Goal: Communication & Community: Answer question/provide support

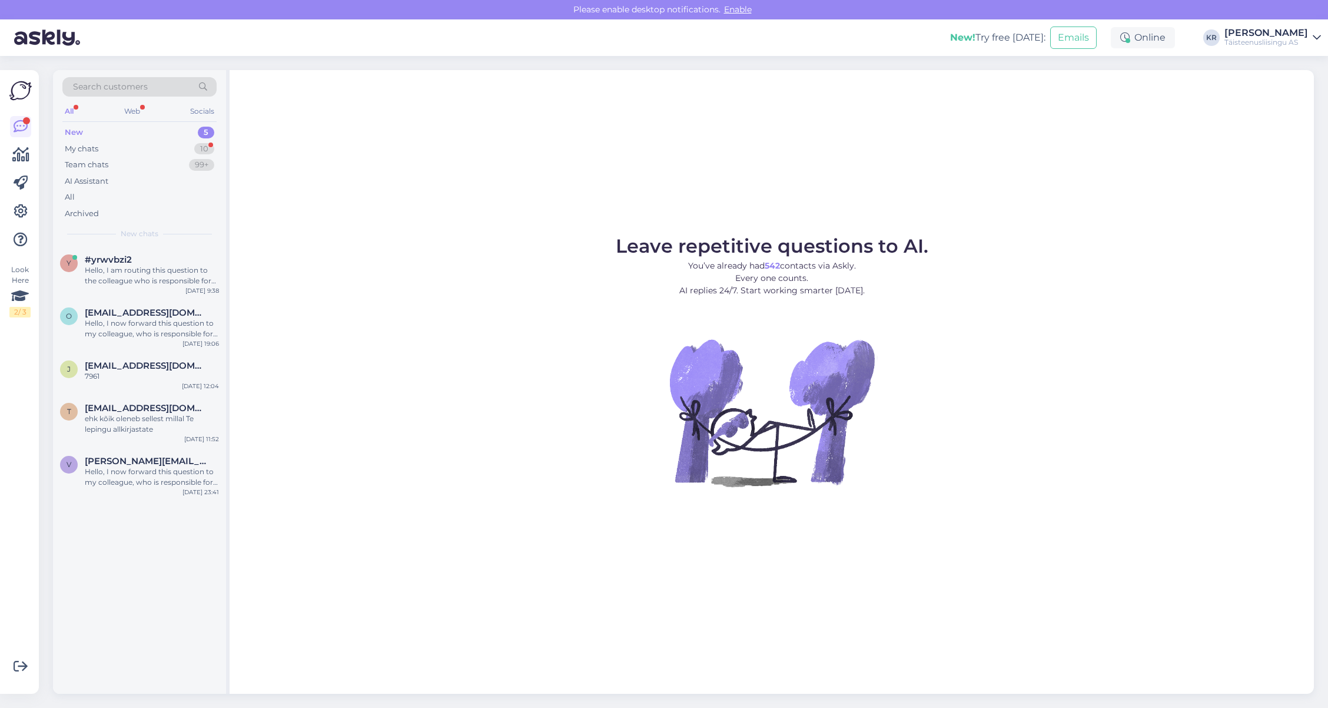
click at [80, 131] on div "New" at bounding box center [74, 133] width 18 height 12
click at [78, 146] on div "My chats" at bounding box center [82, 149] width 34 height 12
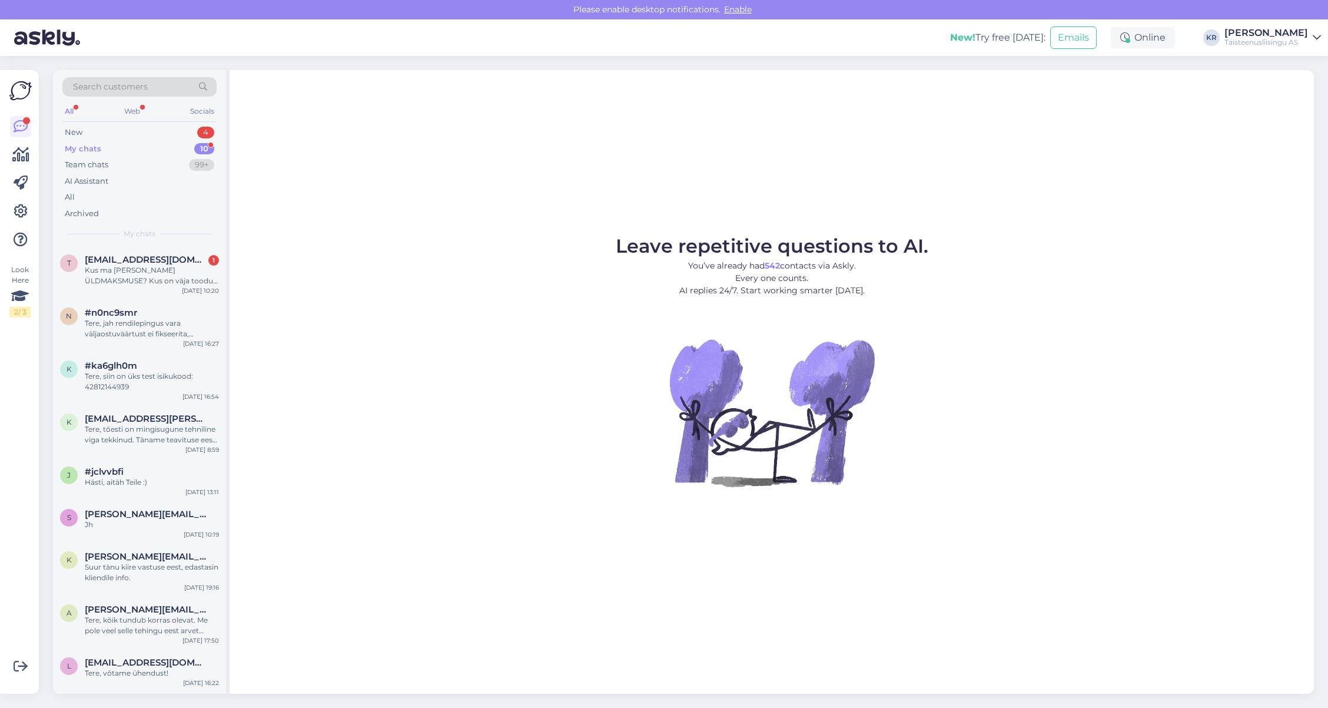
click at [69, 110] on div "All" at bounding box center [69, 111] width 14 height 15
click at [76, 130] on div "New" at bounding box center [74, 133] width 18 height 12
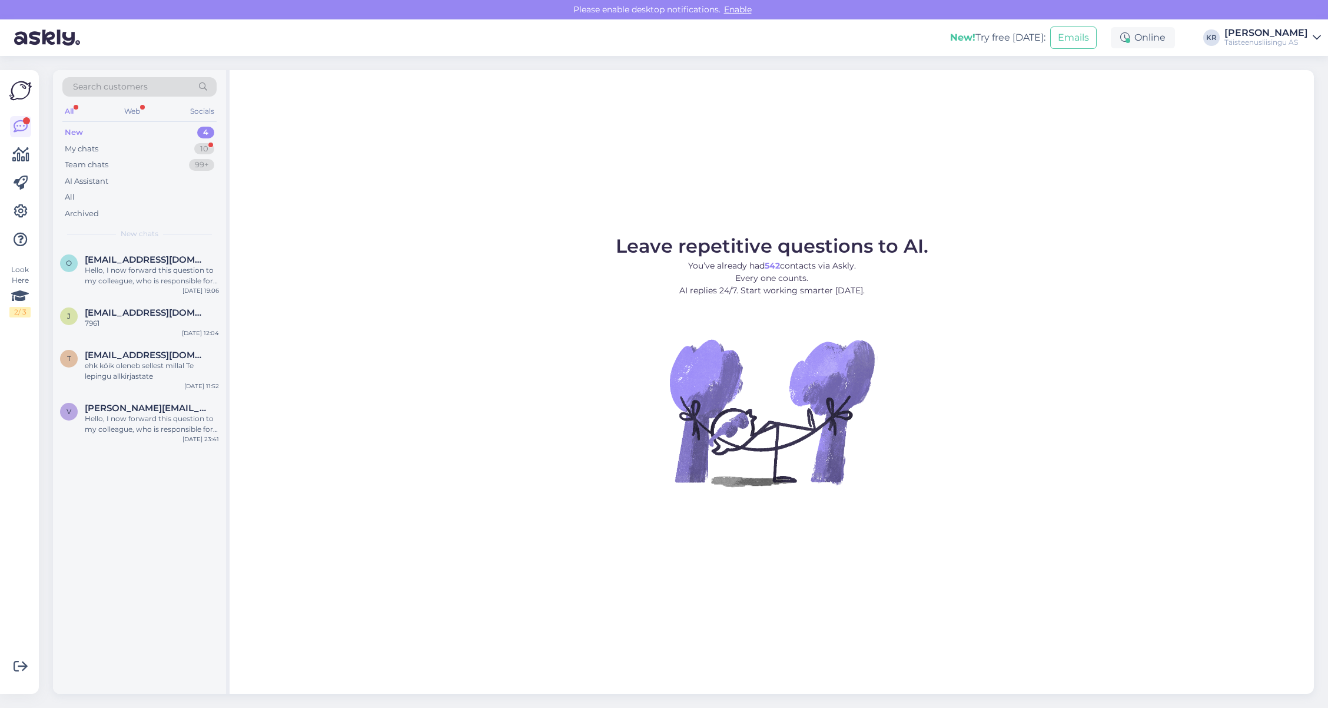
click at [65, 108] on div "All" at bounding box center [69, 111] width 14 height 15
click at [69, 108] on div "All" at bounding box center [69, 111] width 14 height 15
click at [114, 362] on div "ehk kõik oleneb sellest millal Te lepingu allkirjastate" at bounding box center [152, 370] width 134 height 21
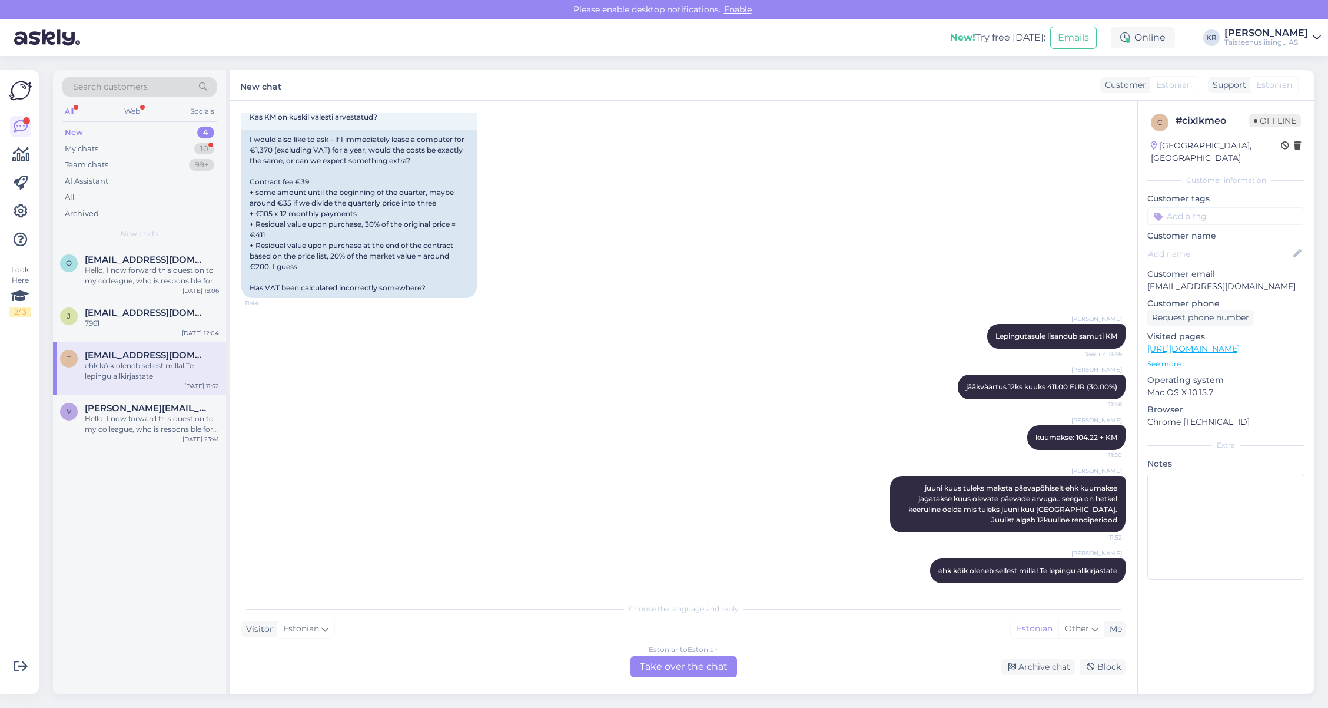
scroll to position [207, 0]
click at [88, 149] on div "My chats" at bounding box center [82, 149] width 34 height 12
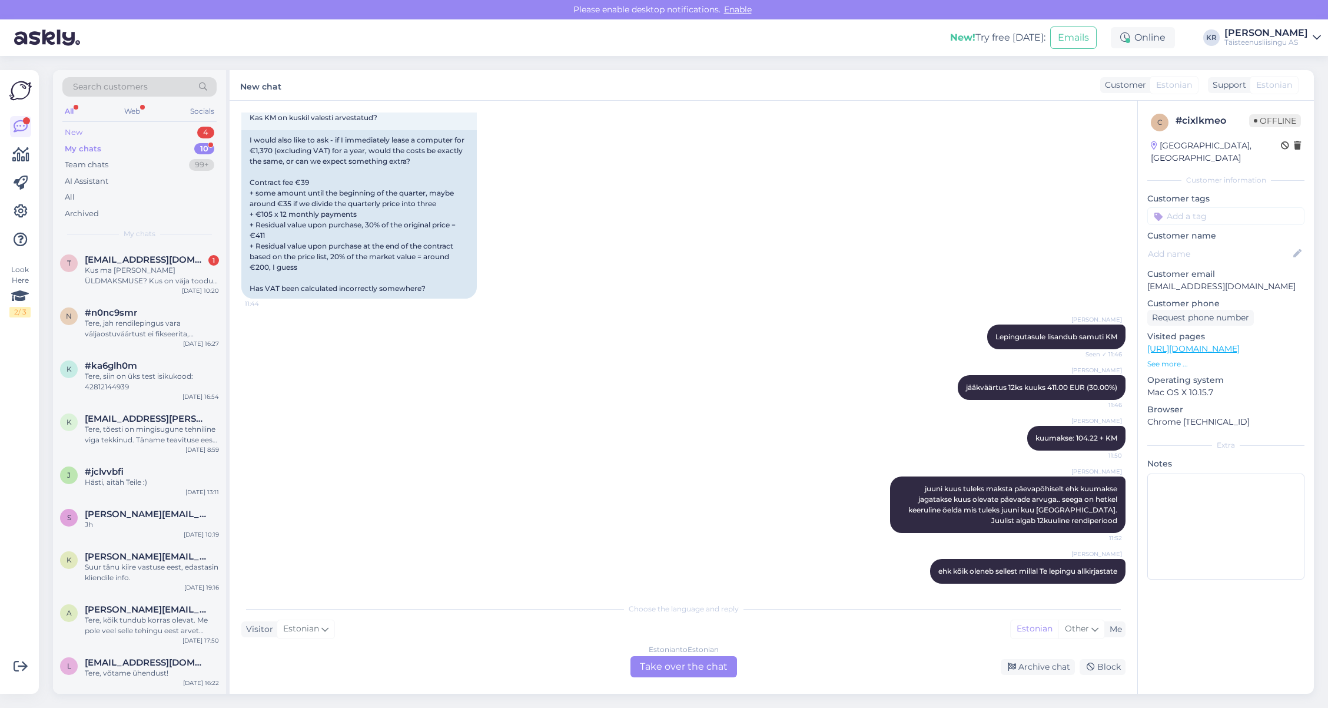
click at [77, 130] on div "New" at bounding box center [74, 133] width 18 height 12
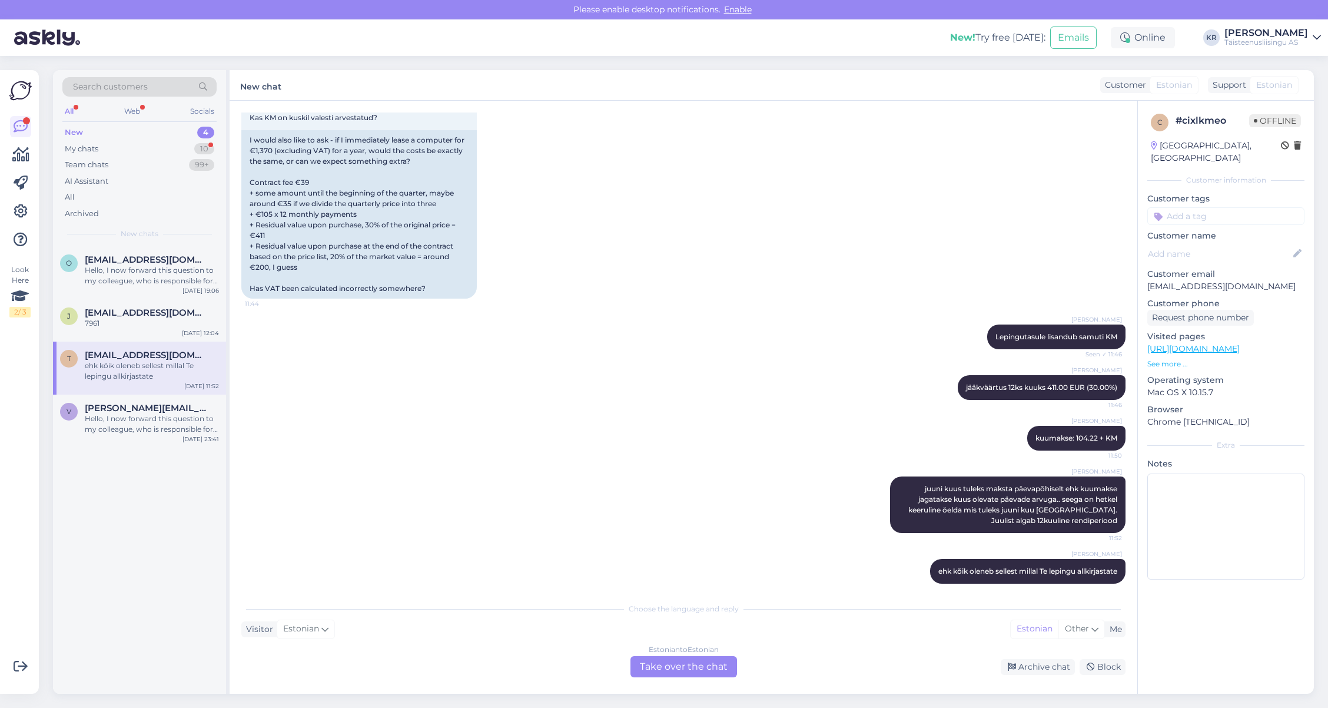
click at [76, 132] on div "New" at bounding box center [74, 133] width 18 height 12
click at [81, 150] on div "My chats" at bounding box center [82, 149] width 34 height 12
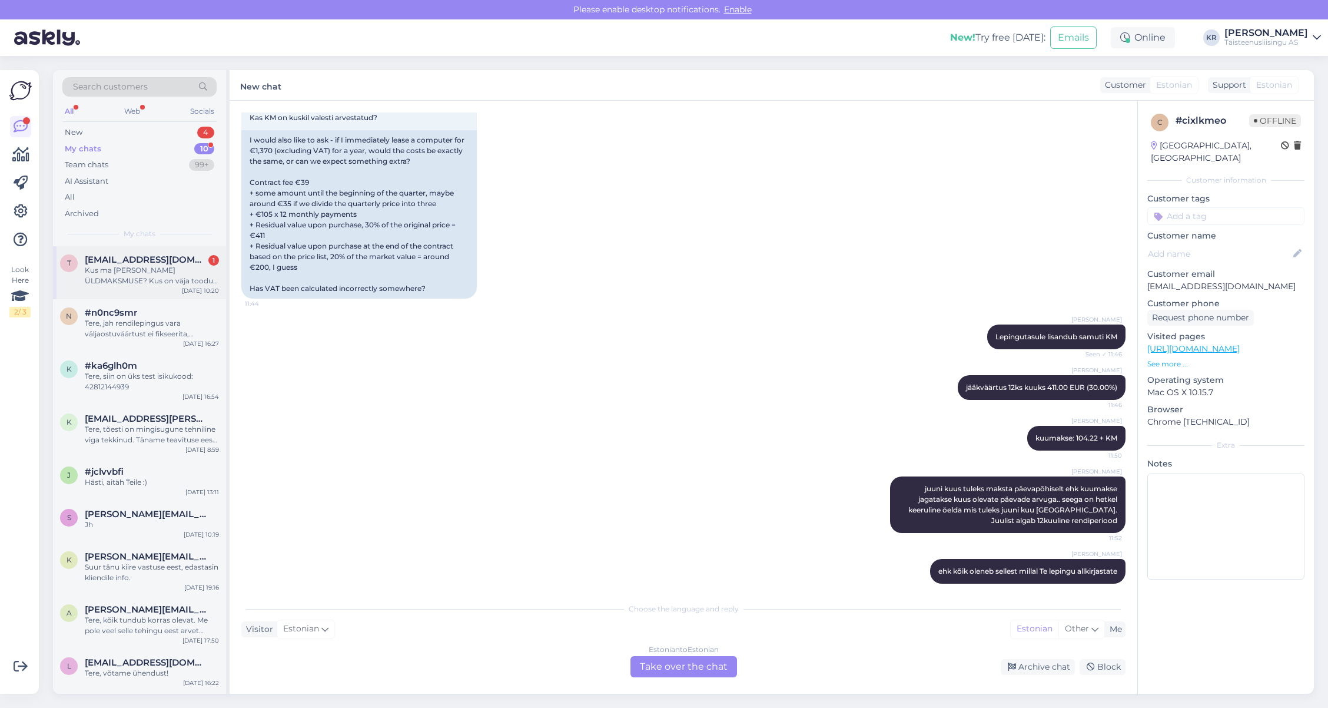
click at [137, 269] on div "Kus ma [PERSON_NAME] ÜLDMAKSMUSE? Kus on väja toodud kogu summa, mis kuulub var…" at bounding box center [152, 275] width 134 height 21
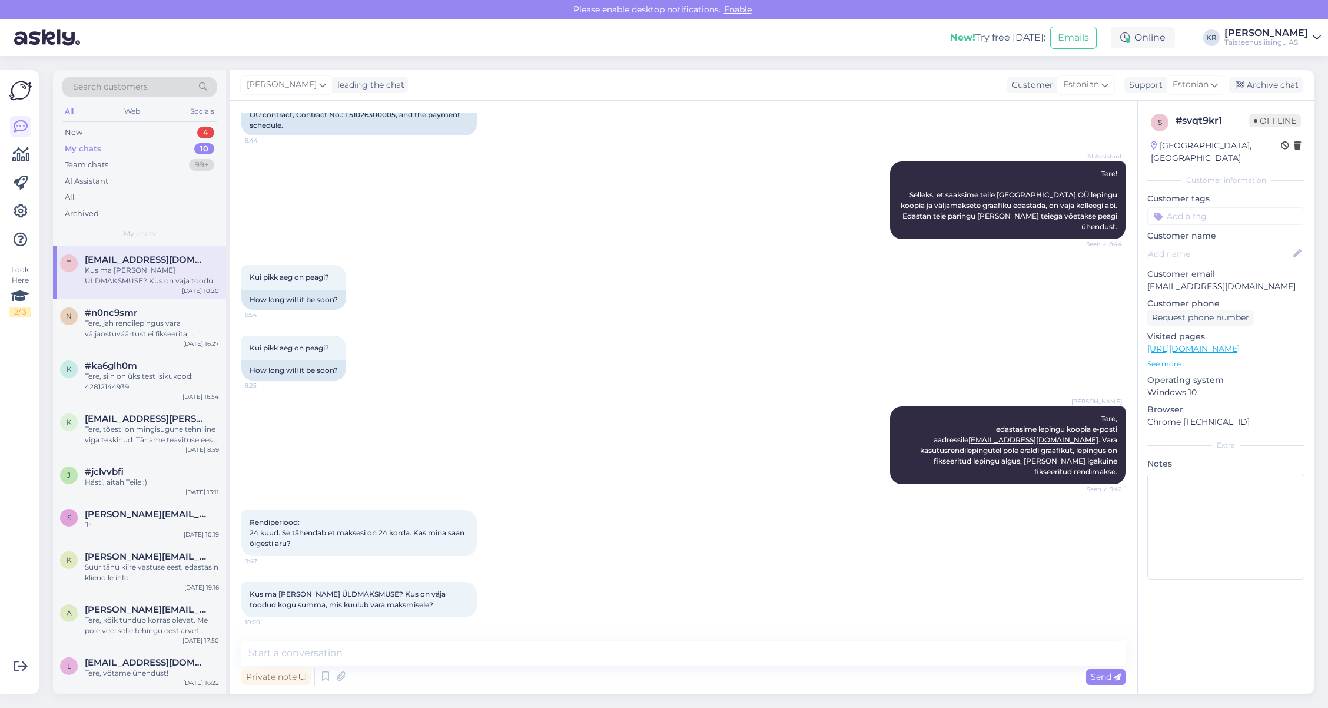
scroll to position [95, 0]
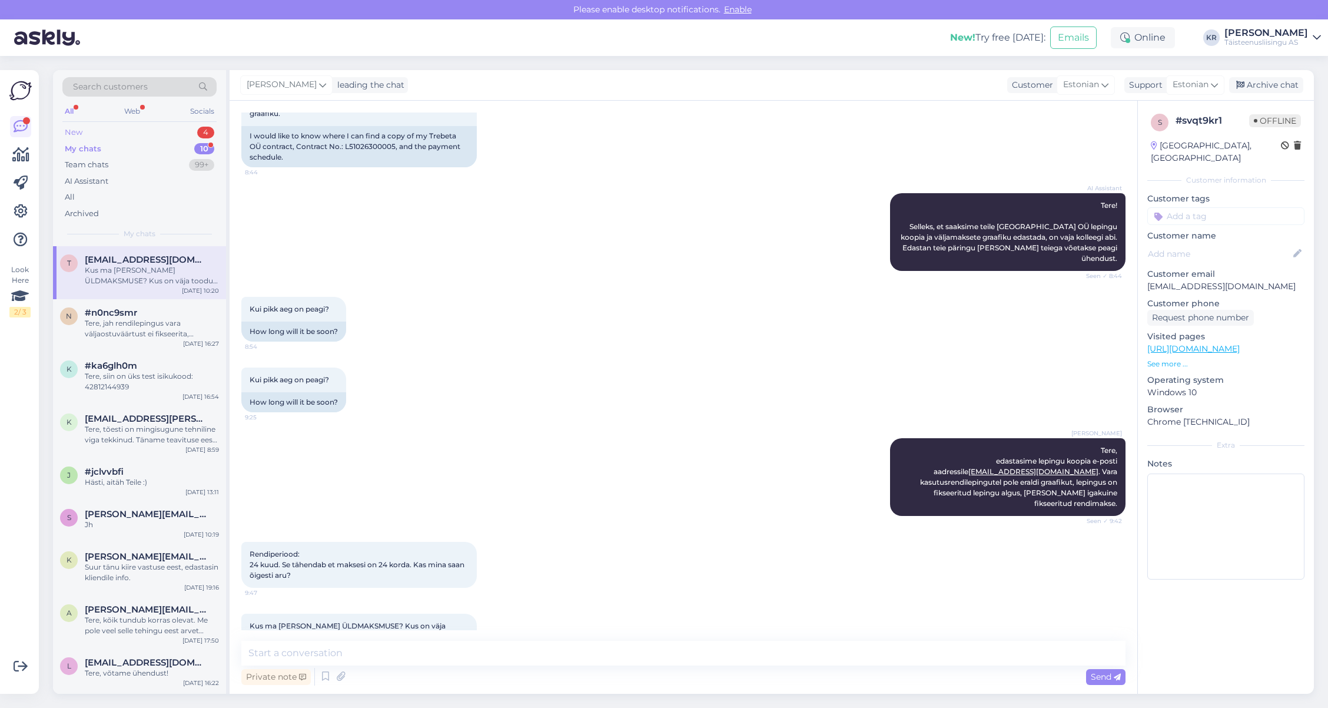
click at [77, 130] on div "New" at bounding box center [74, 133] width 18 height 12
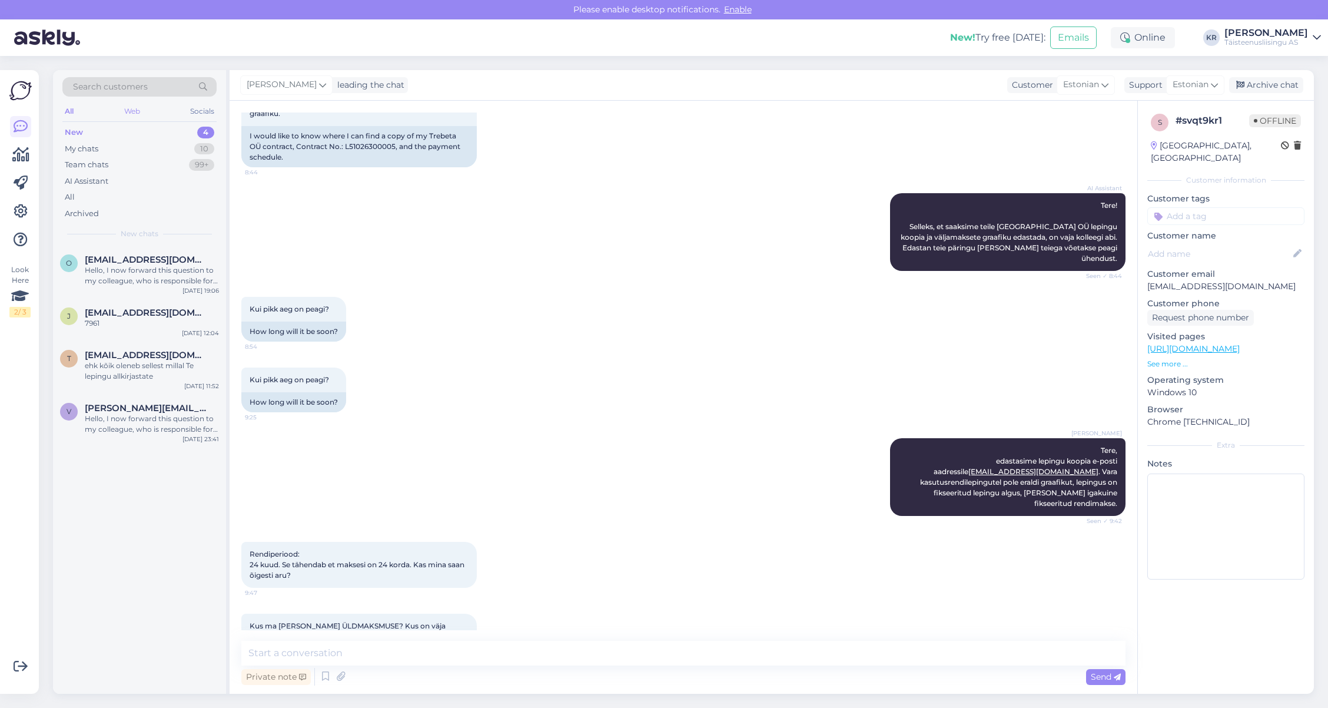
click at [138, 108] on div "Web" at bounding box center [132, 111] width 21 height 15
click at [103, 277] on div "Hello, I now forward this question to my colleague, who is responsible for this…" at bounding box center [152, 275] width 134 height 21
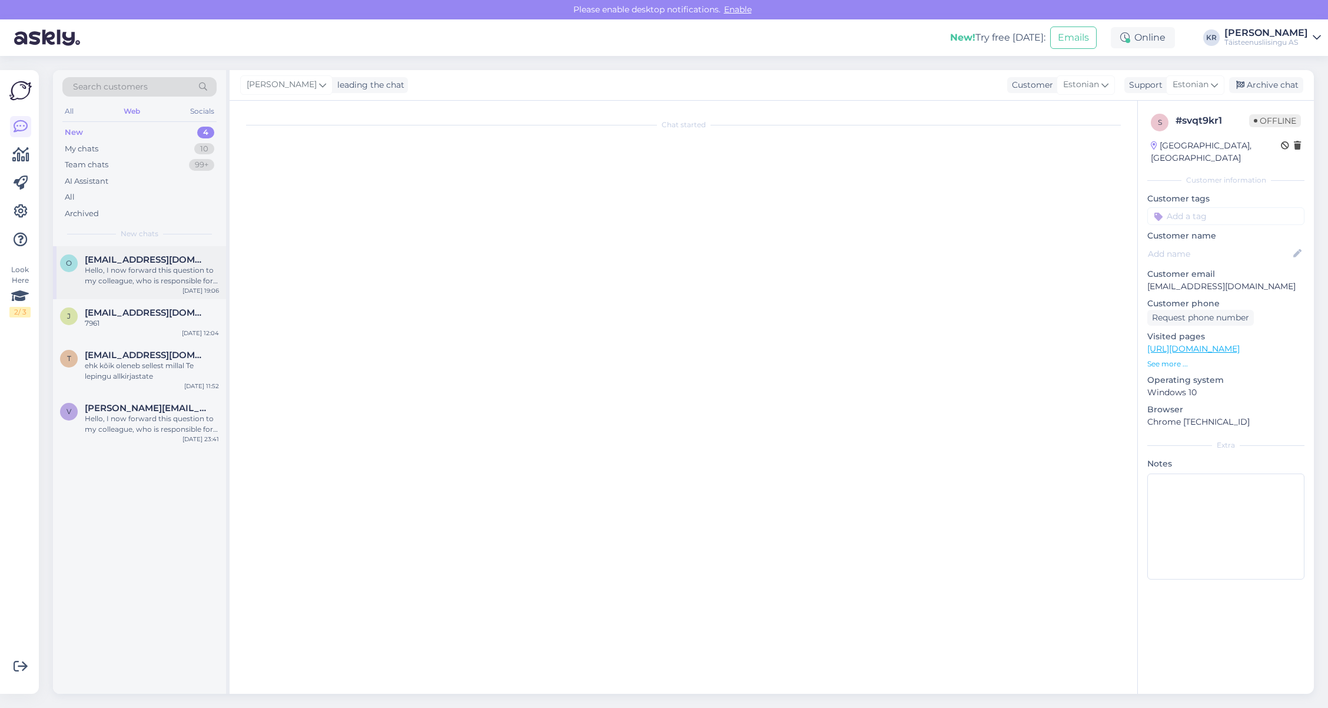
scroll to position [0, 0]
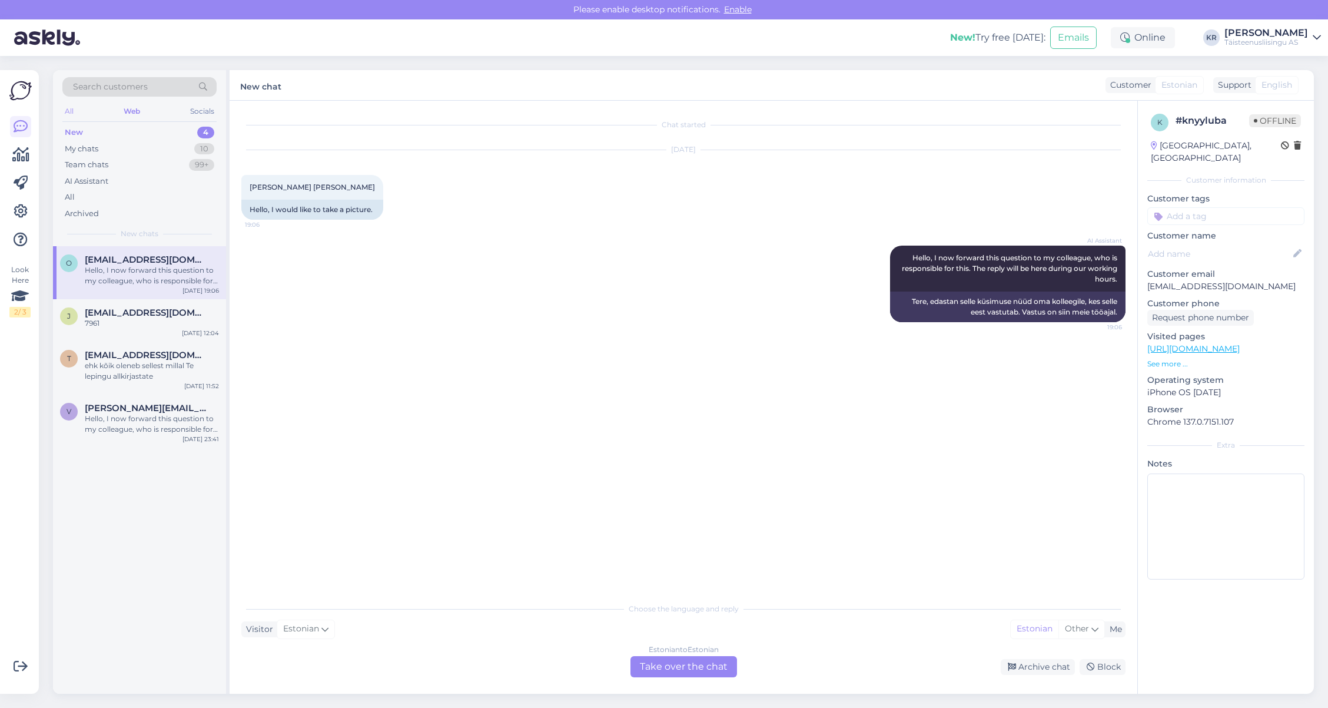
click at [69, 112] on div "All" at bounding box center [69, 111] width 14 height 15
click at [96, 164] on div "Team chats" at bounding box center [87, 165] width 44 height 12
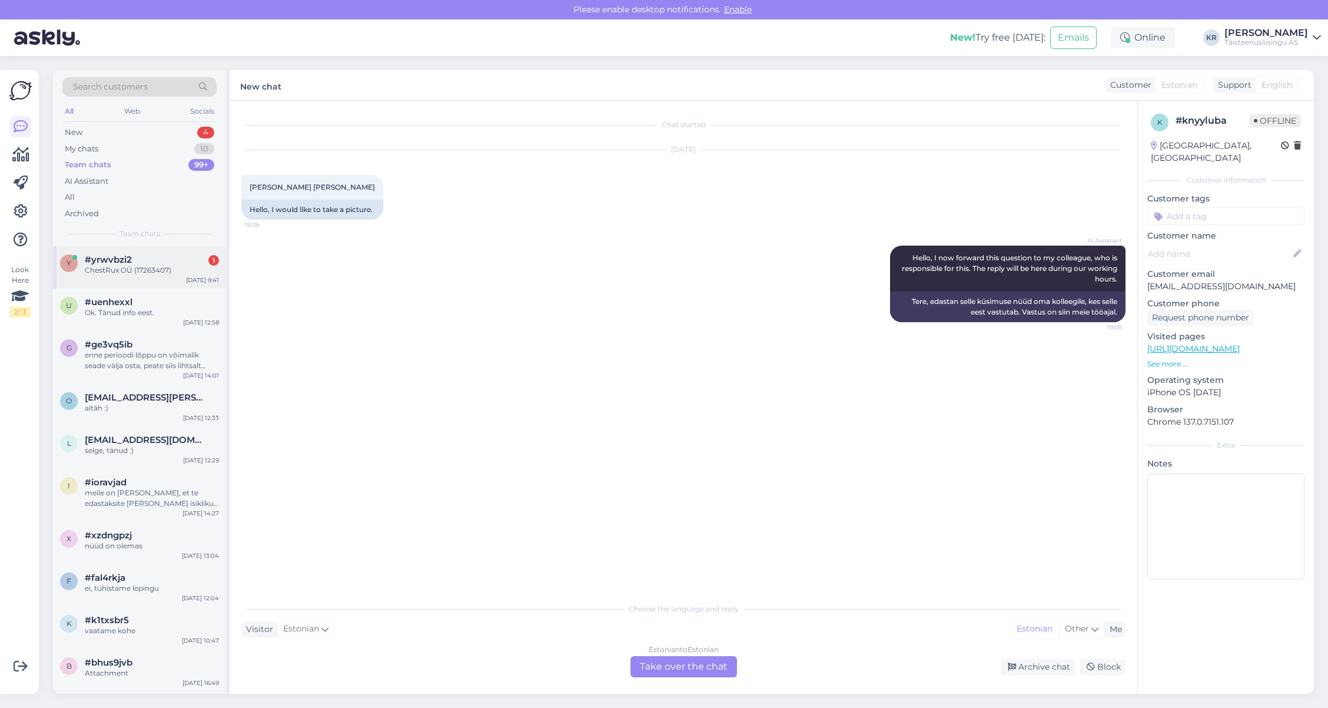
click at [123, 260] on span "#yrwvbzi2" at bounding box center [108, 259] width 47 height 11
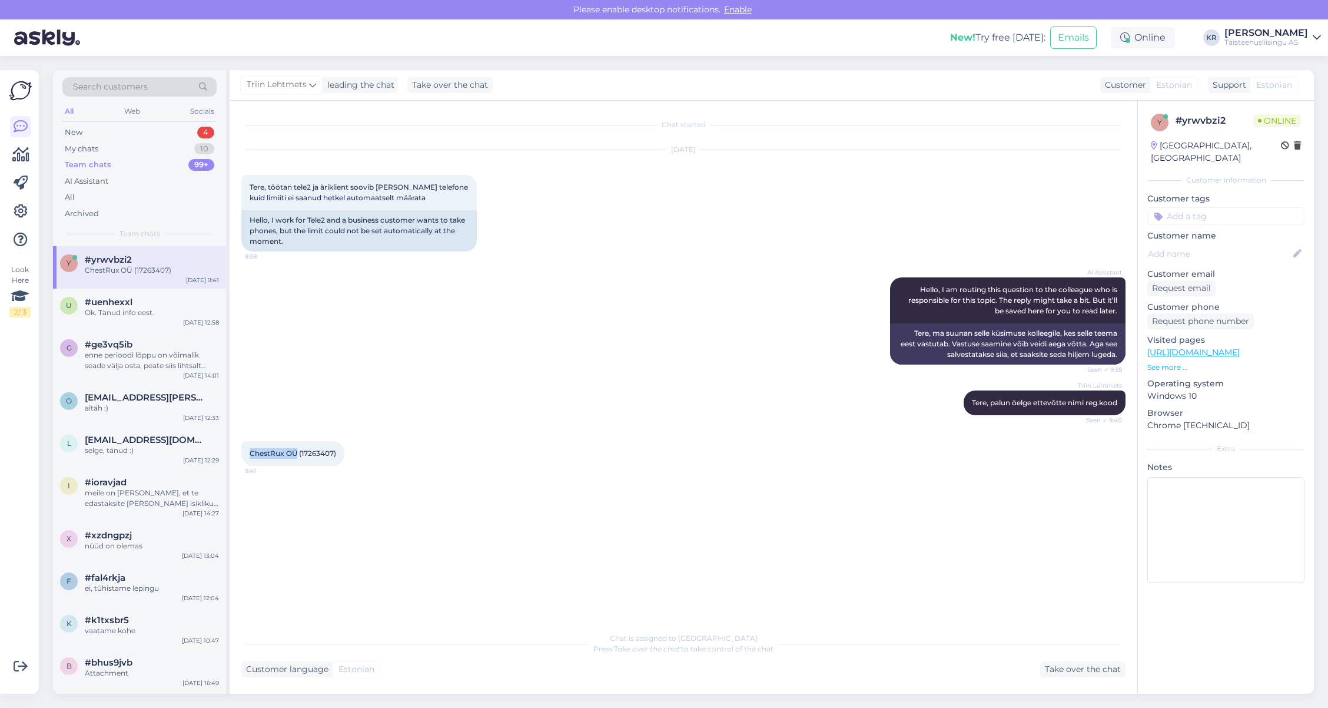
drag, startPoint x: 297, startPoint y: 452, endPoint x: 245, endPoint y: 452, distance: 51.8
click at [245, 452] on div "ChestRux OÜ (17263407) 9:41" at bounding box center [292, 453] width 103 height 25
copy span "ChestRux OÜ"
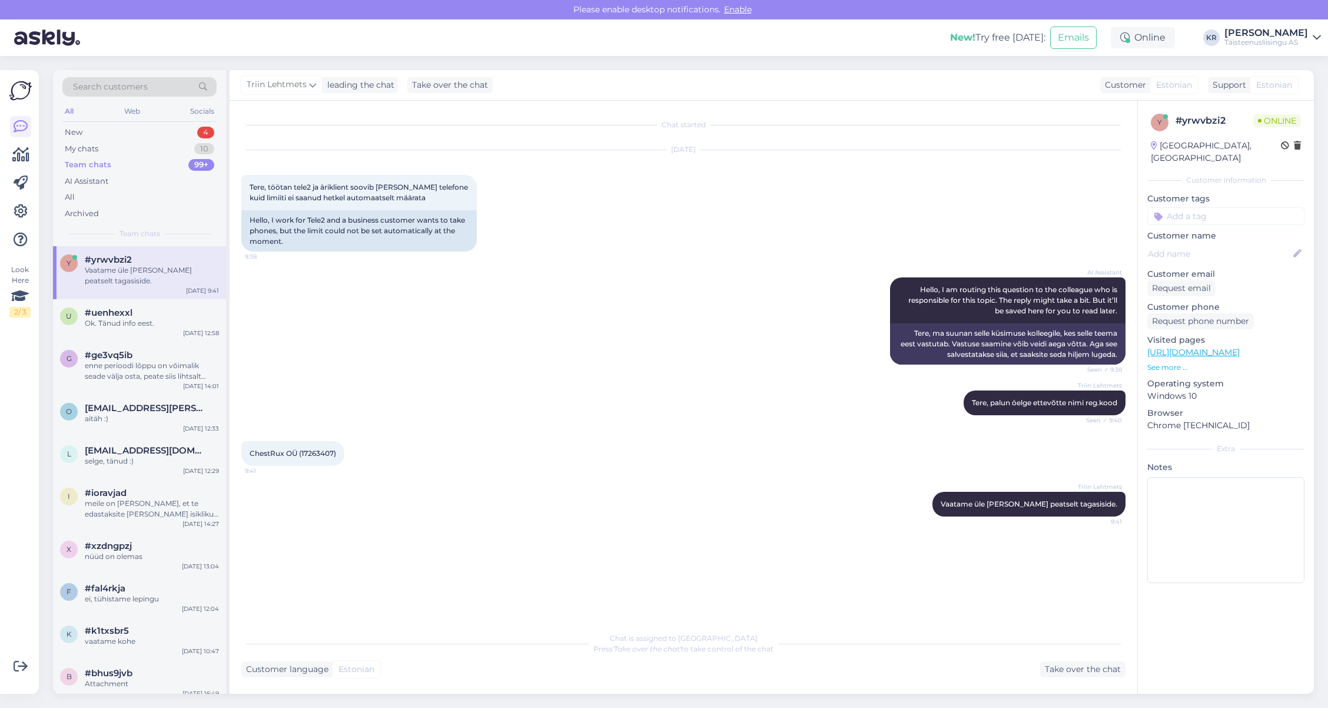
click at [393, 657] on div "Chat is assigned to Triin Lehtmets Press 'Take over the chat' to take control o…" at bounding box center [683, 651] width 884 height 51
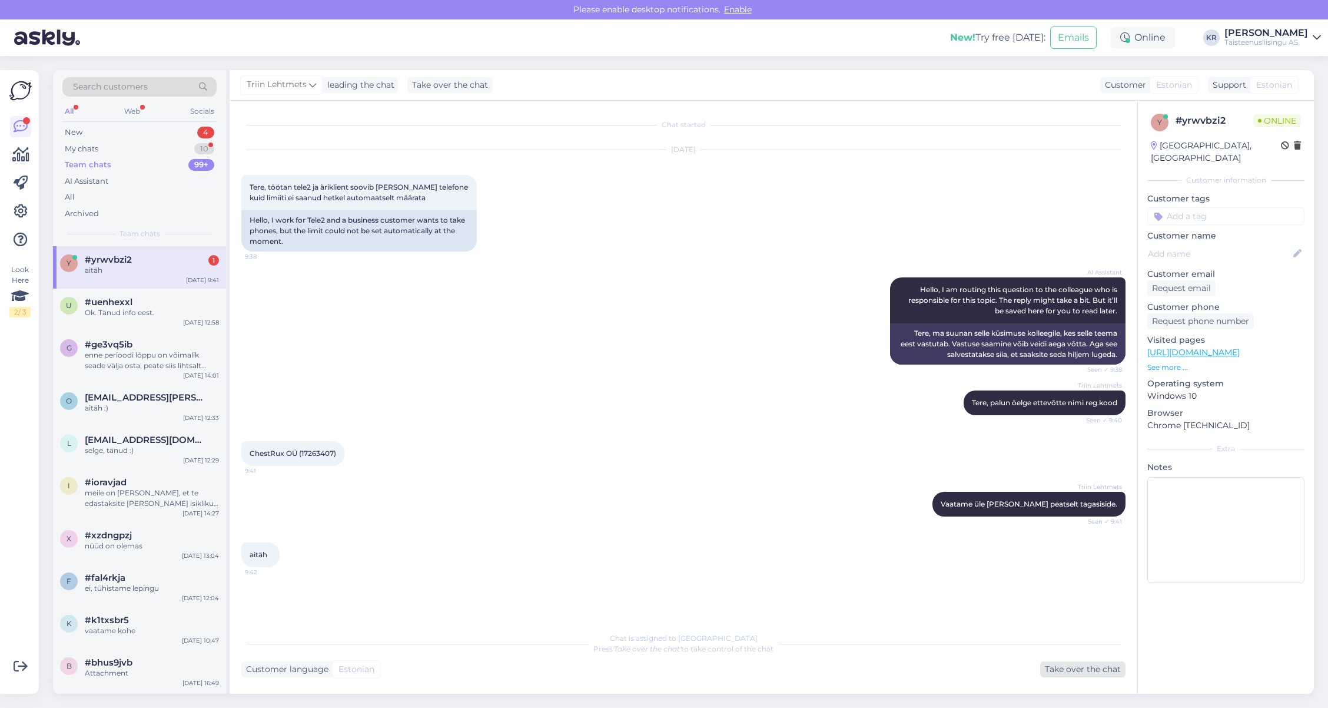
click at [1054, 669] on div "Take over the chat" at bounding box center [1082, 669] width 85 height 16
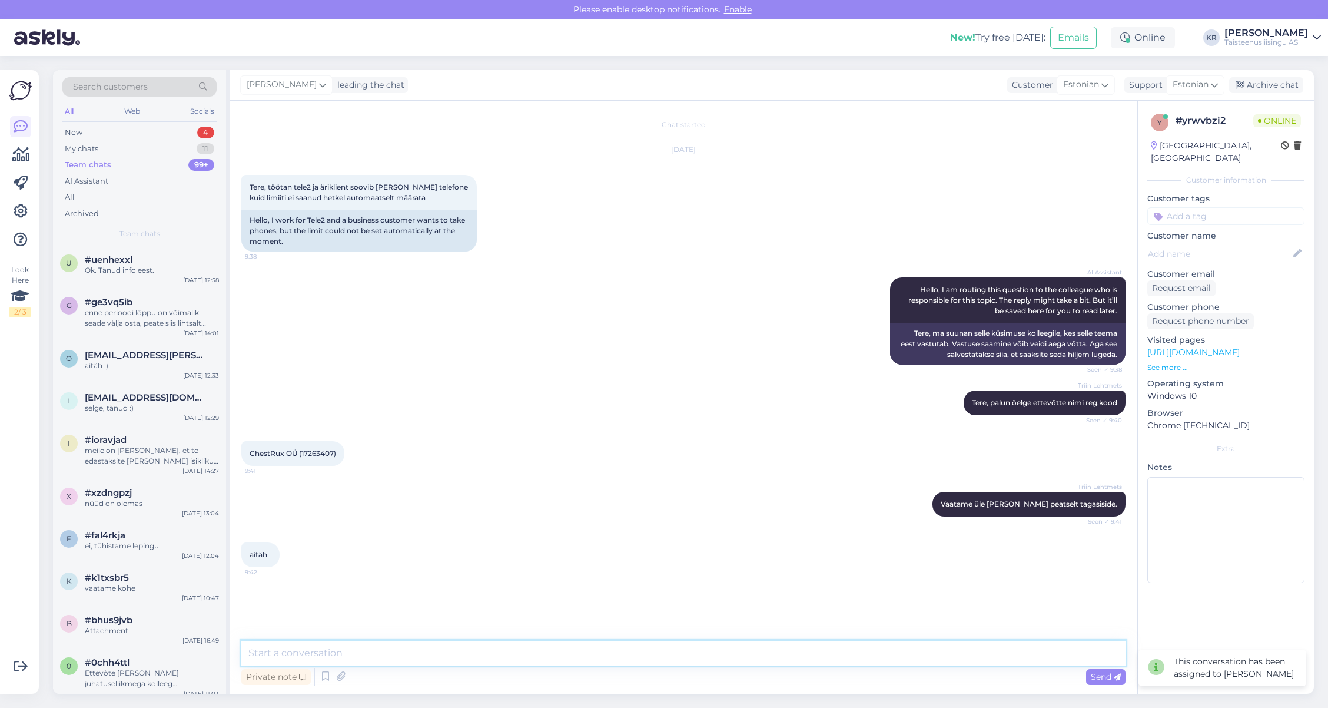
click at [382, 652] on textarea at bounding box center [683, 652] width 884 height 25
click at [323, 652] on textarea "Tegu on uue ettvõttega mis on" at bounding box center [683, 652] width 884 height 25
click at [416, 649] on textarea "Tegu on uue ettevõttega mis on" at bounding box center [683, 652] width 884 height 25
click at [480, 652] on textarea "Tegu on uue ettevõttega mis on loodud alles" at bounding box center [683, 652] width 884 height 25
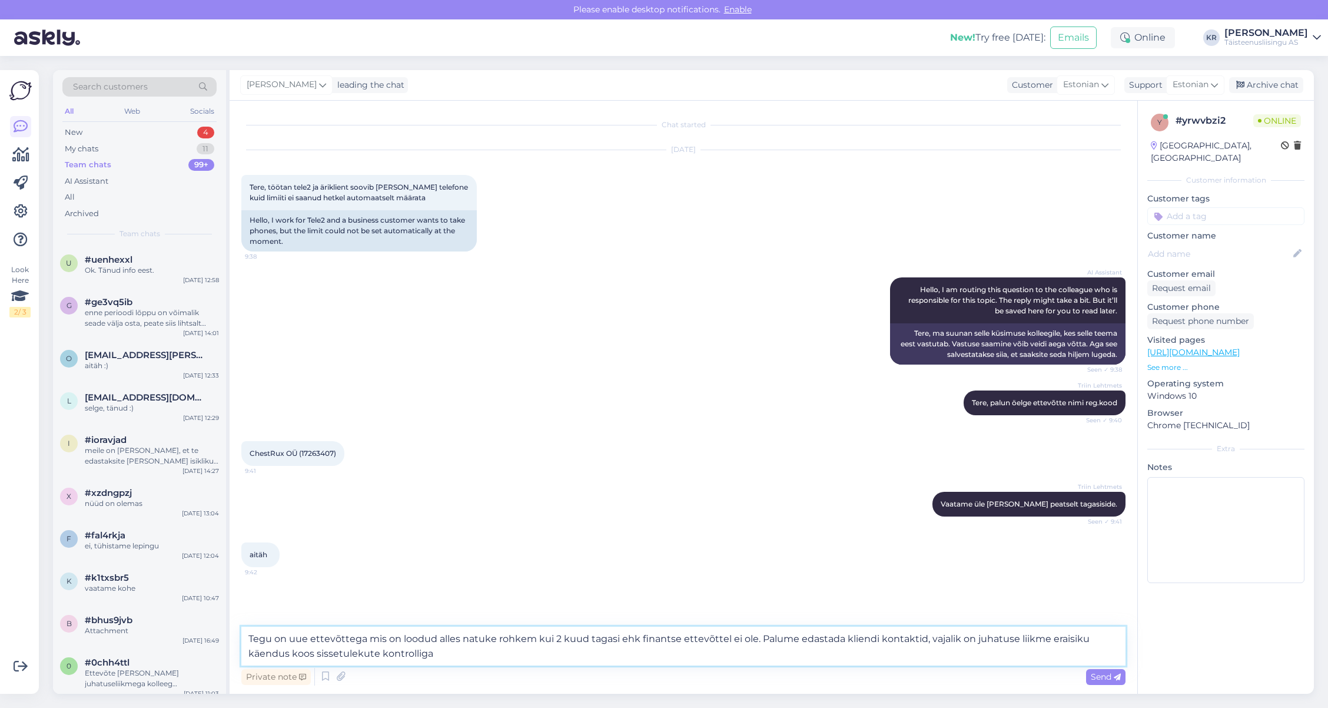
click at [923, 639] on textarea "Tegu on uue ettevõttega mis on loodud alles natuke rohkem kui 2 kuud tagasi ehk…" at bounding box center [683, 645] width 884 height 39
click at [431, 656] on textarea "Tegu on uue ettevõttega mis on loodud alles natuke rohkem kui 2 kuud tagasi ehk…" at bounding box center [683, 645] width 884 height 39
type textarea "Tegu on uue ettevõttega mis on loodud alles natuke rohkem kui 2 kuud tagasi ehk…"
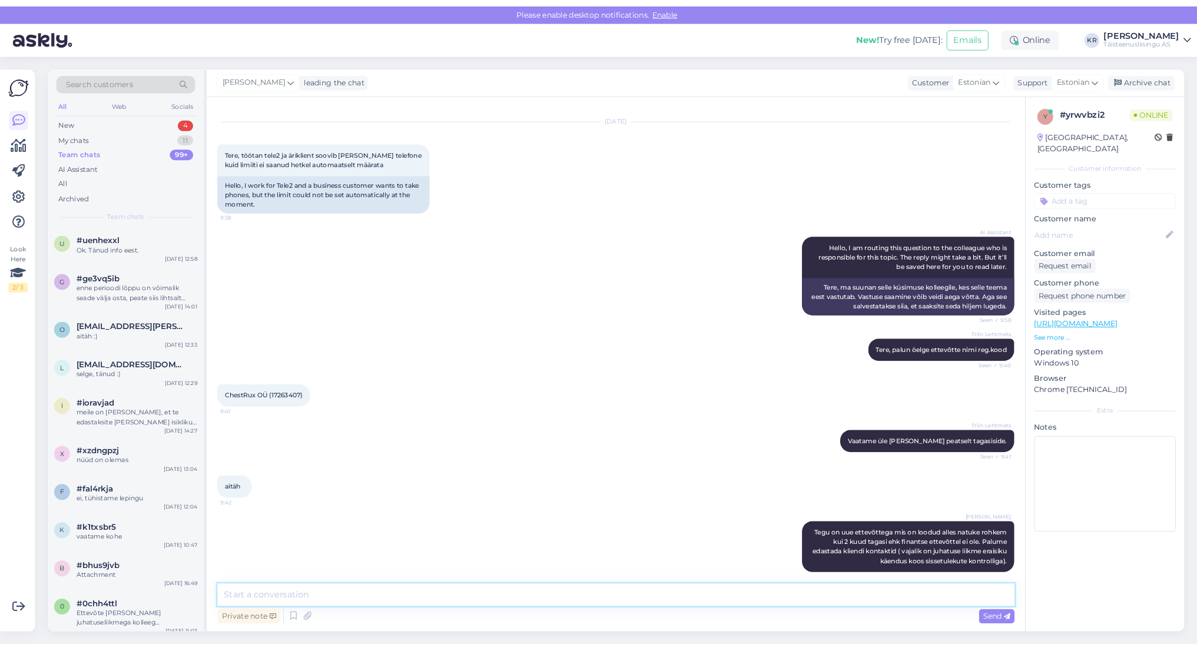
scroll to position [21, 0]
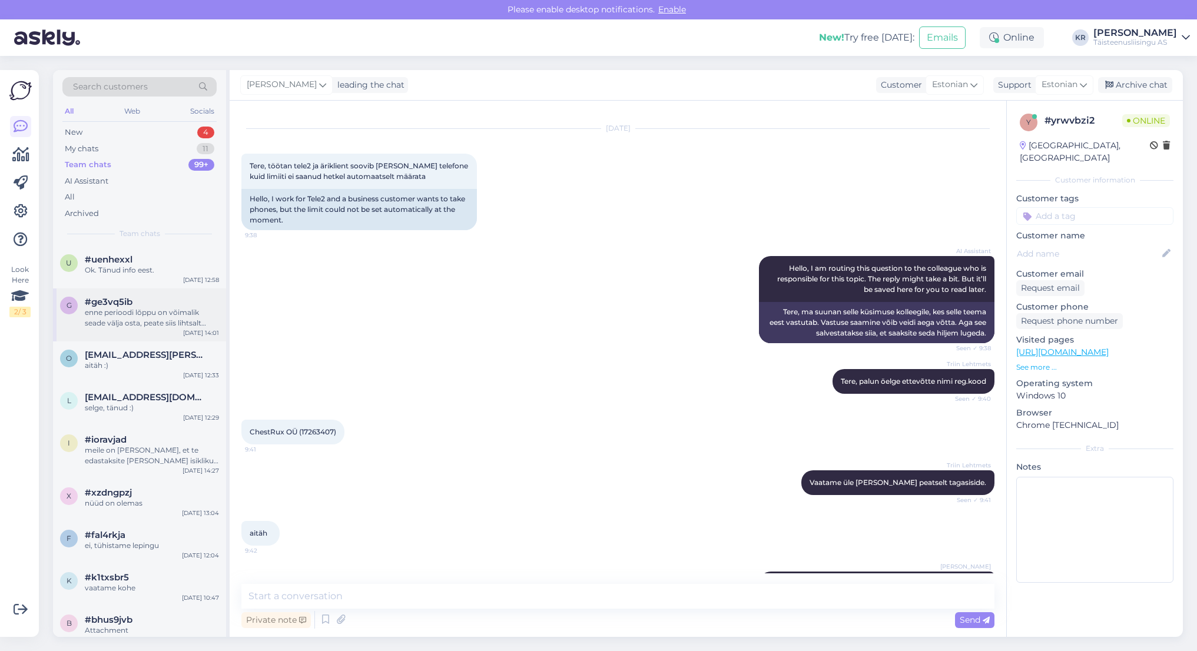
click at [122, 318] on div "enne perioodi lõppu on võimalik seade välja osta, peate siis lihtsalt korraga k…" at bounding box center [152, 317] width 134 height 21
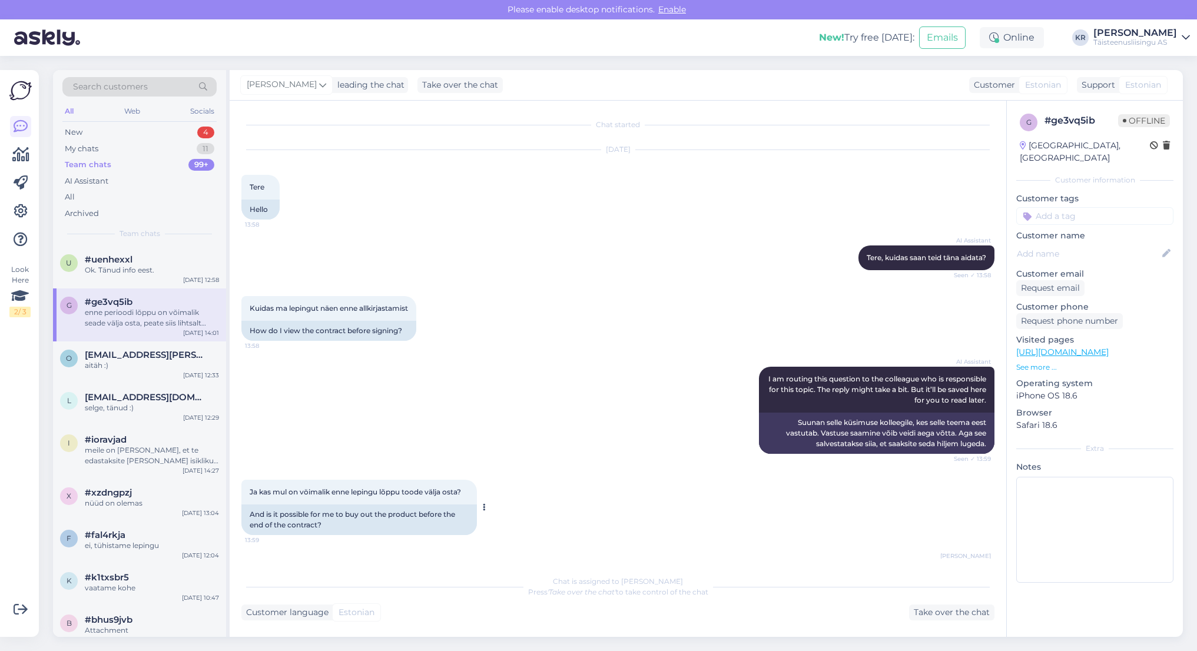
scroll to position [0, 0]
click at [122, 273] on div "Ok. Tänud info eest." at bounding box center [152, 270] width 134 height 11
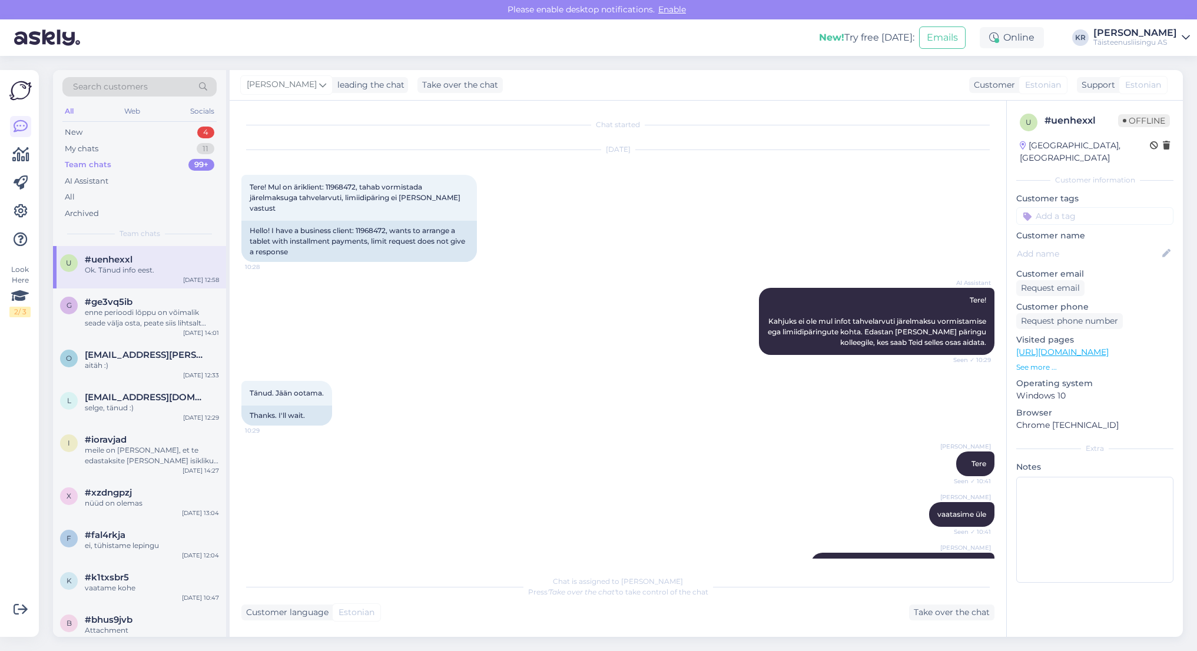
scroll to position [914, 0]
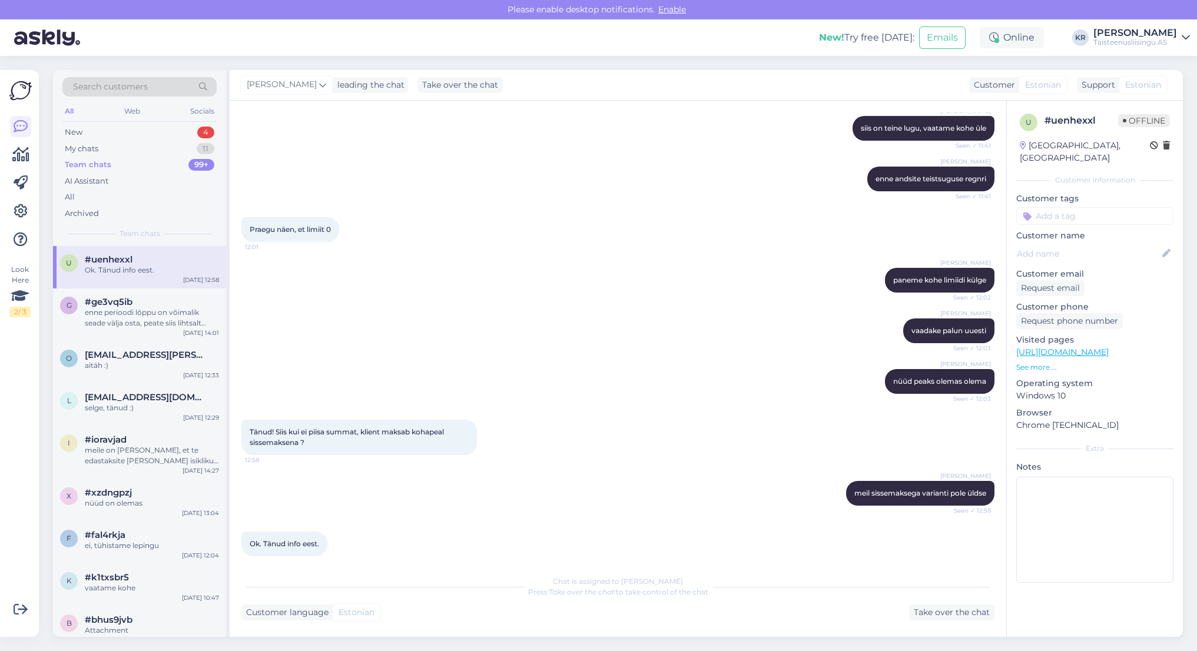
click at [80, 165] on div "Team chats" at bounding box center [88, 165] width 47 height 12
click at [78, 134] on div "New" at bounding box center [74, 133] width 18 height 12
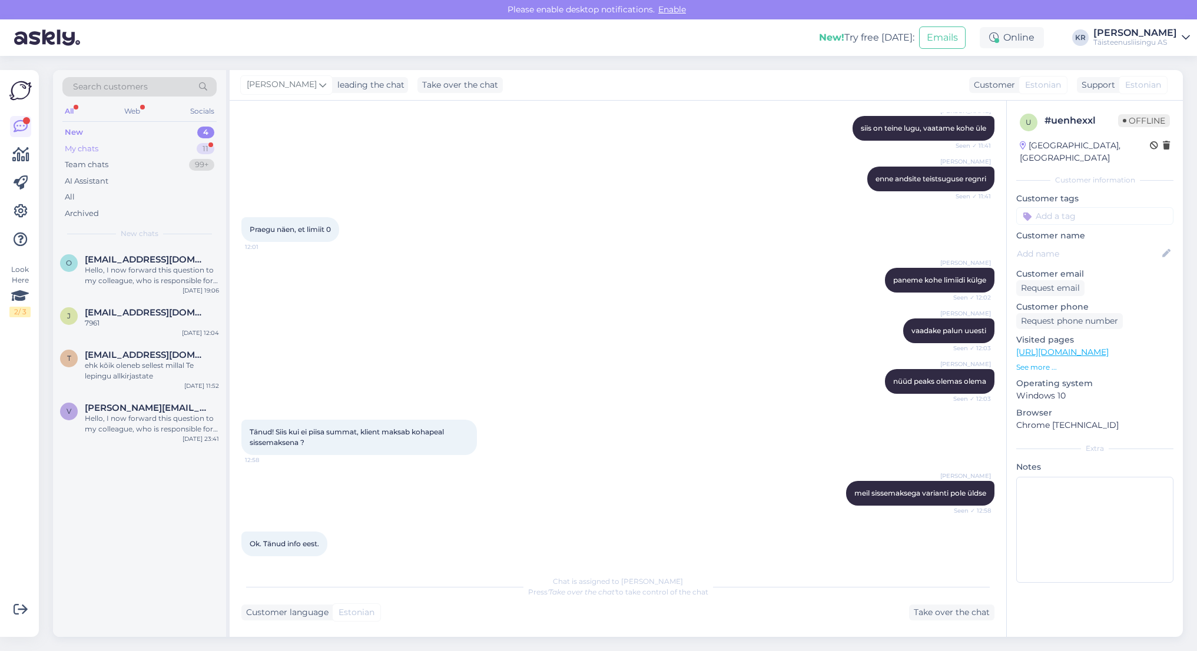
click at [87, 150] on div "My chats" at bounding box center [82, 149] width 34 height 12
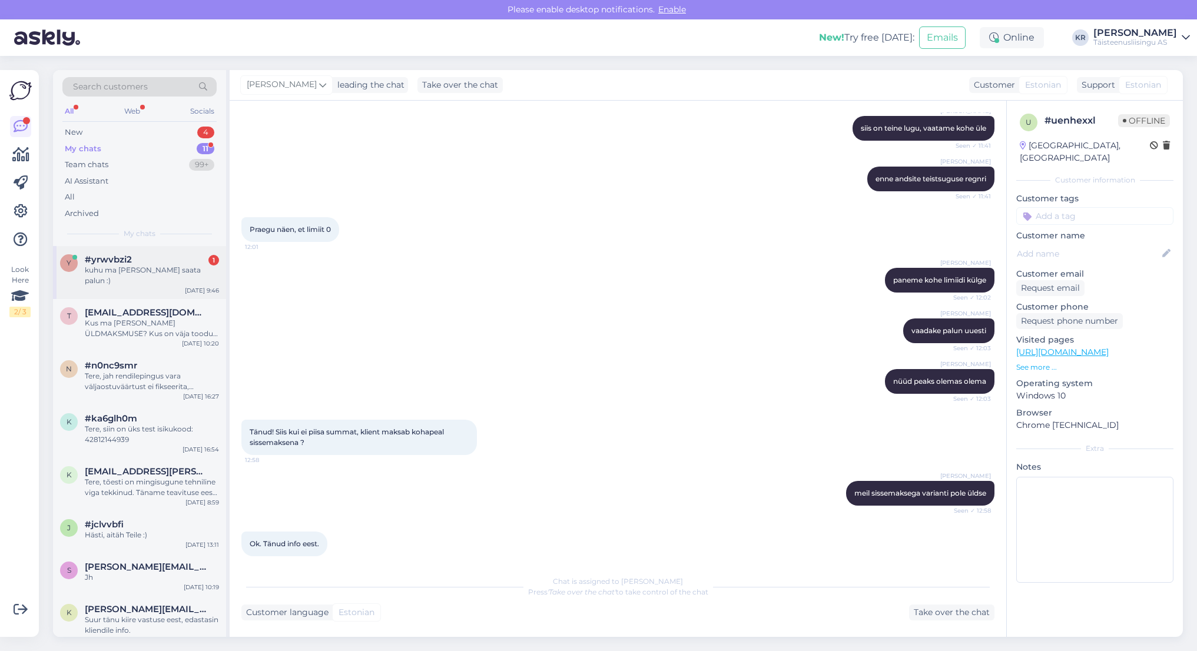
click at [113, 273] on div "y #yrwvbzi2 1 kuhu ma [PERSON_NAME] saata palun :) [DATE] 9:46" at bounding box center [139, 272] width 173 height 53
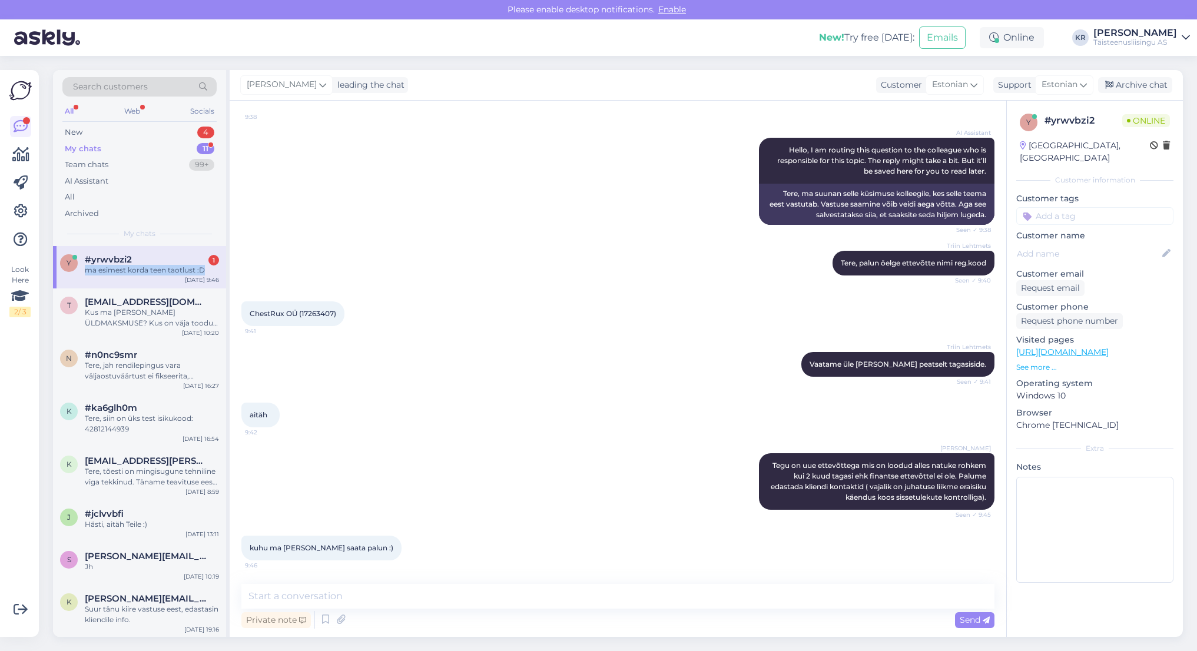
scroll to position [190, 0]
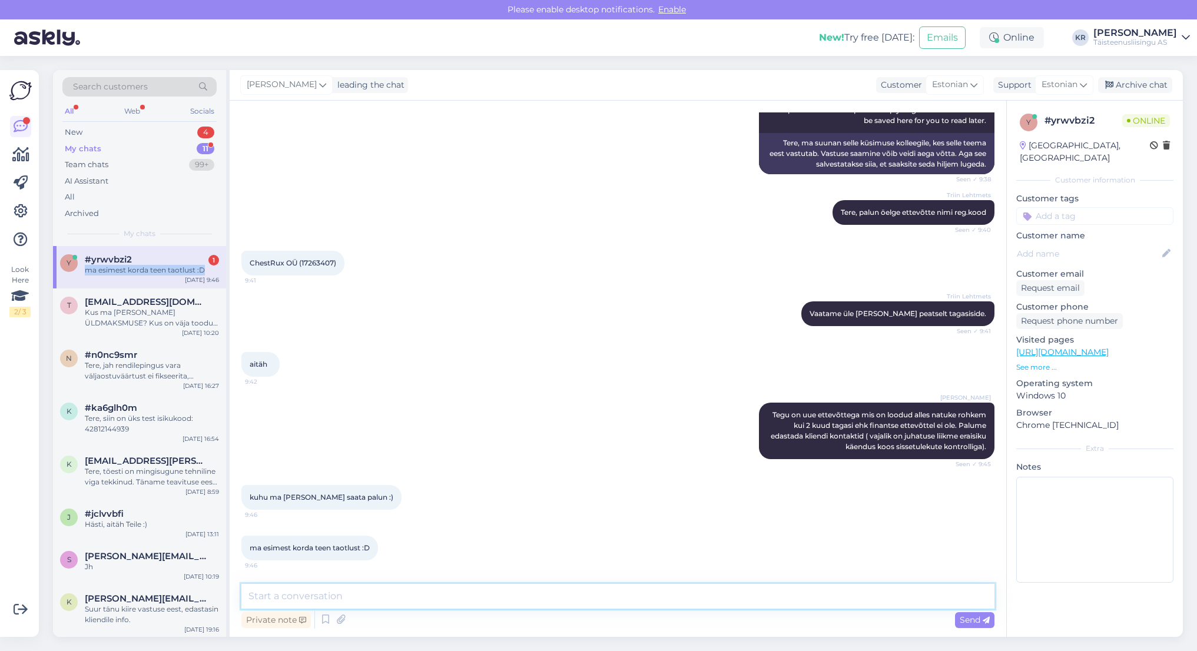
click at [376, 596] on textarea at bounding box center [617, 596] width 753 height 25
type textarea "Saatke meile kontaktandmed siia samasse chatti siis saame kliendiga ühendust [P…"
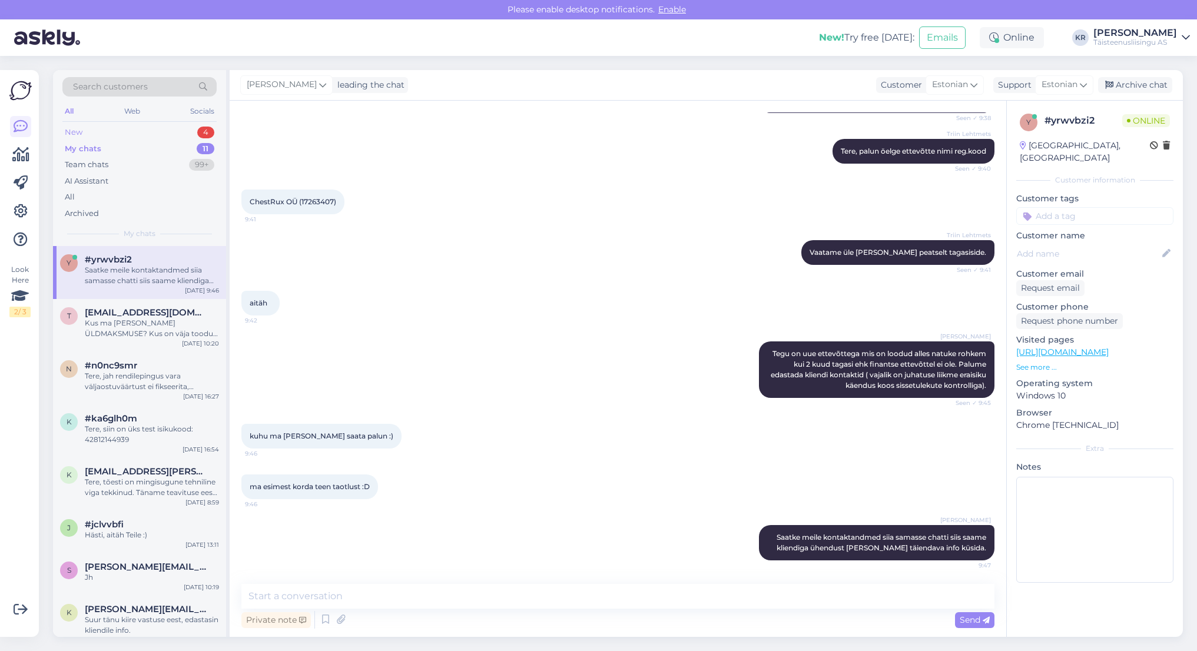
drag, startPoint x: 83, startPoint y: 132, endPoint x: 76, endPoint y: 132, distance: 7.1
click at [82, 132] on div "New 4" at bounding box center [139, 132] width 154 height 16
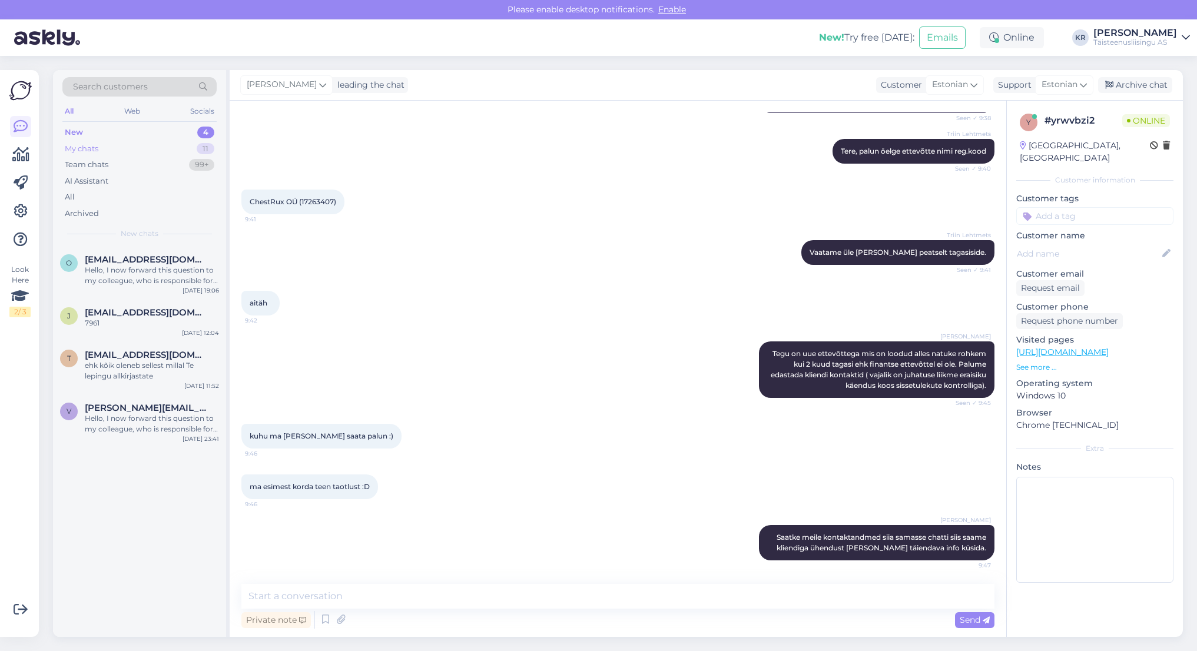
click at [78, 146] on div "My chats" at bounding box center [82, 149] width 34 height 12
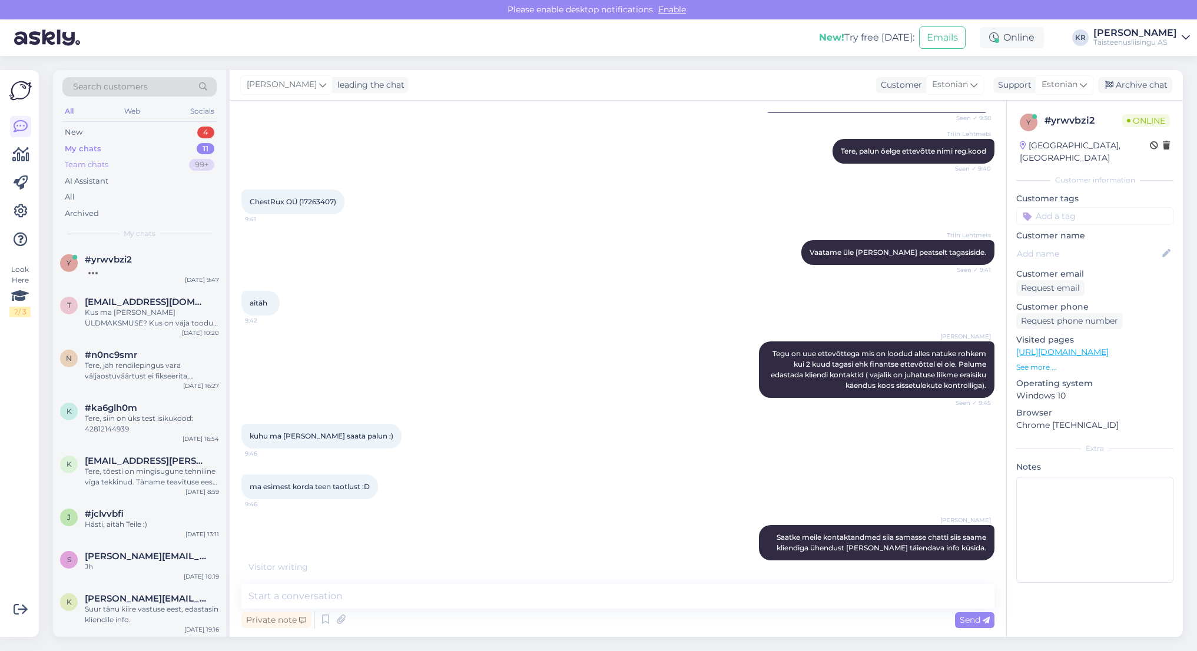
click at [86, 164] on div "Team chats" at bounding box center [87, 165] width 44 height 12
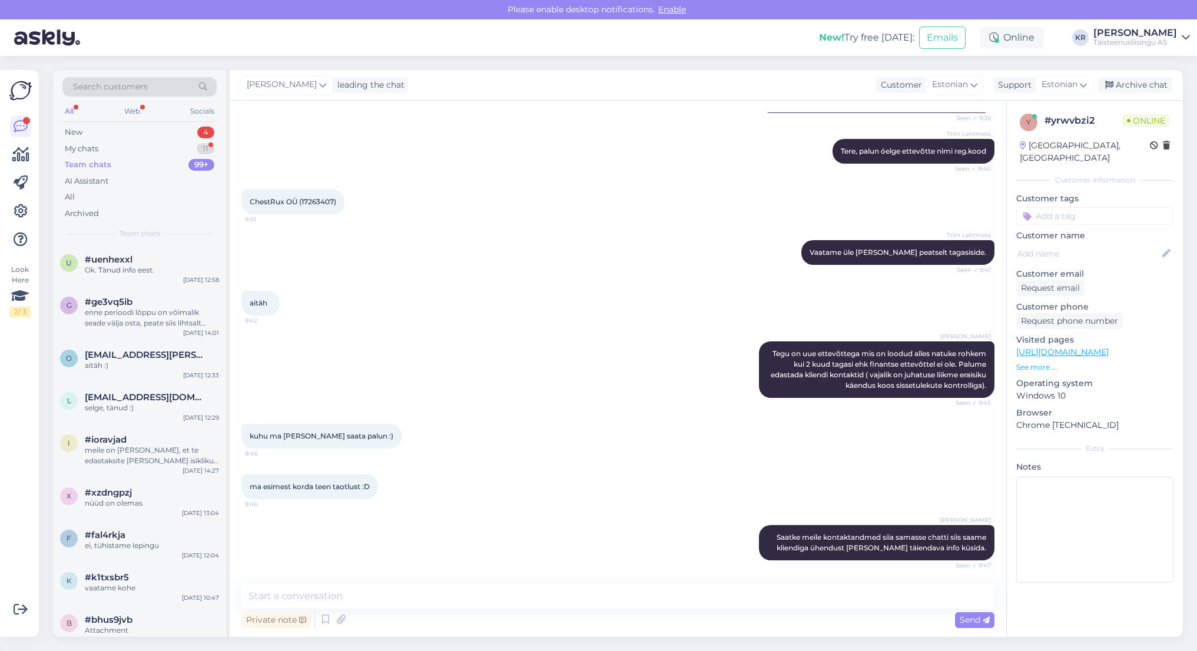
scroll to position [302, 0]
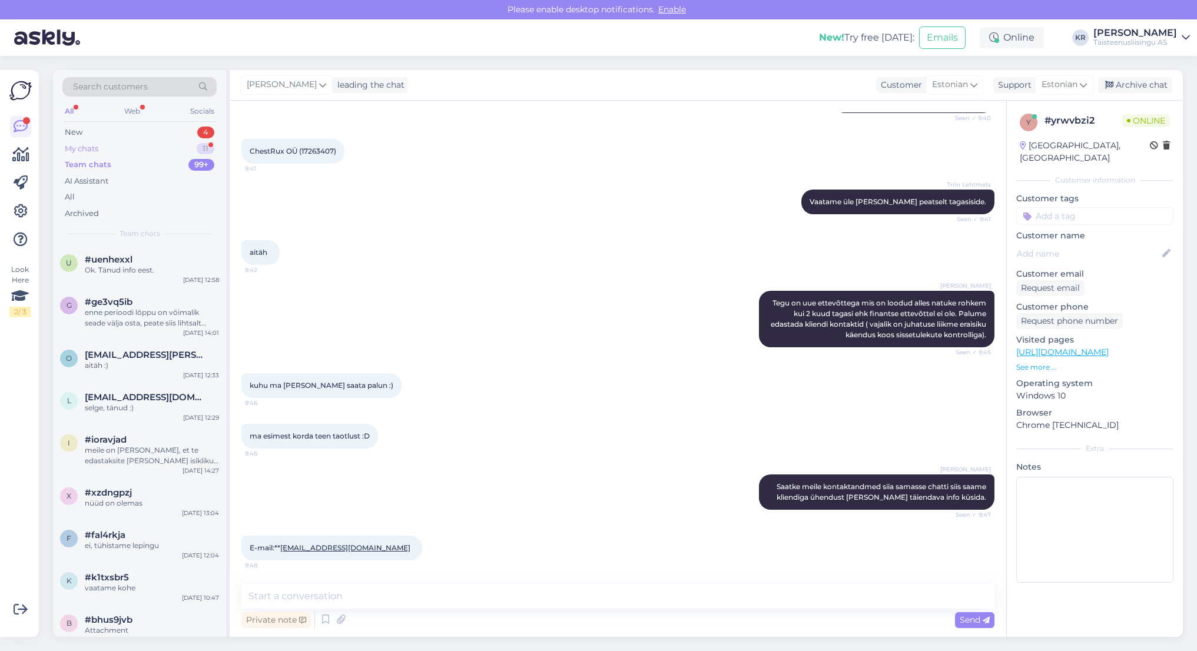
click at [84, 145] on div "My chats" at bounding box center [82, 149] width 34 height 12
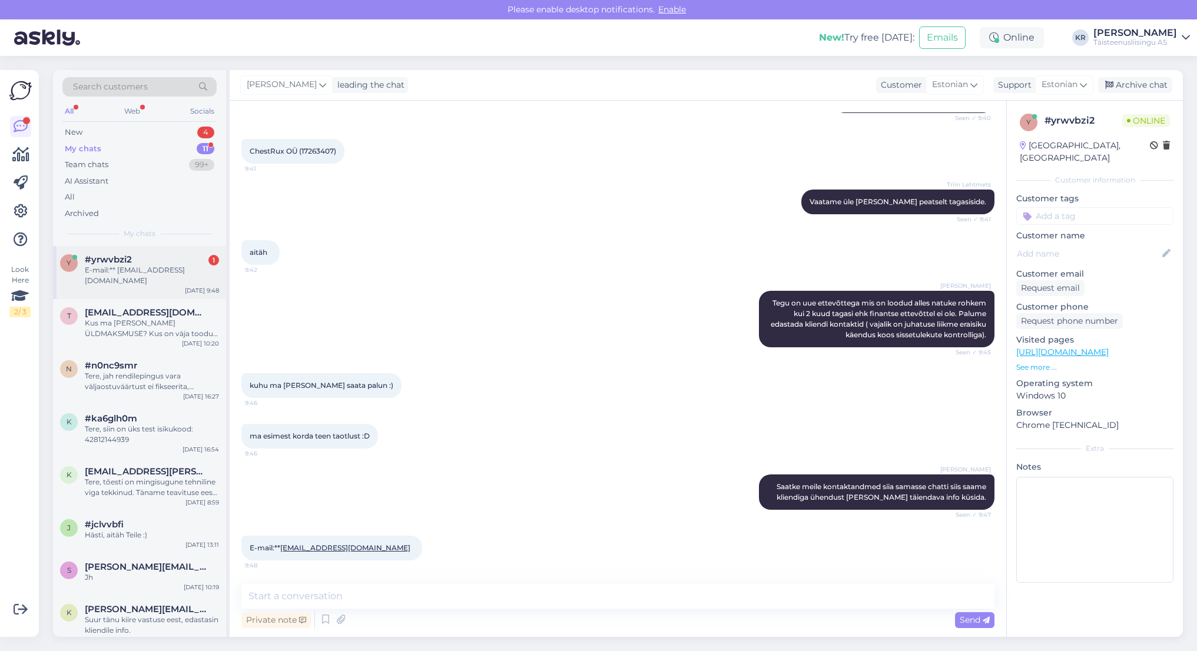
click at [130, 258] on span "#yrwvbzi2" at bounding box center [108, 259] width 47 height 11
click at [303, 598] on textarea at bounding box center [617, 596] width 753 height 25
click at [294, 599] on textarea at bounding box center [617, 596] width 753 height 25
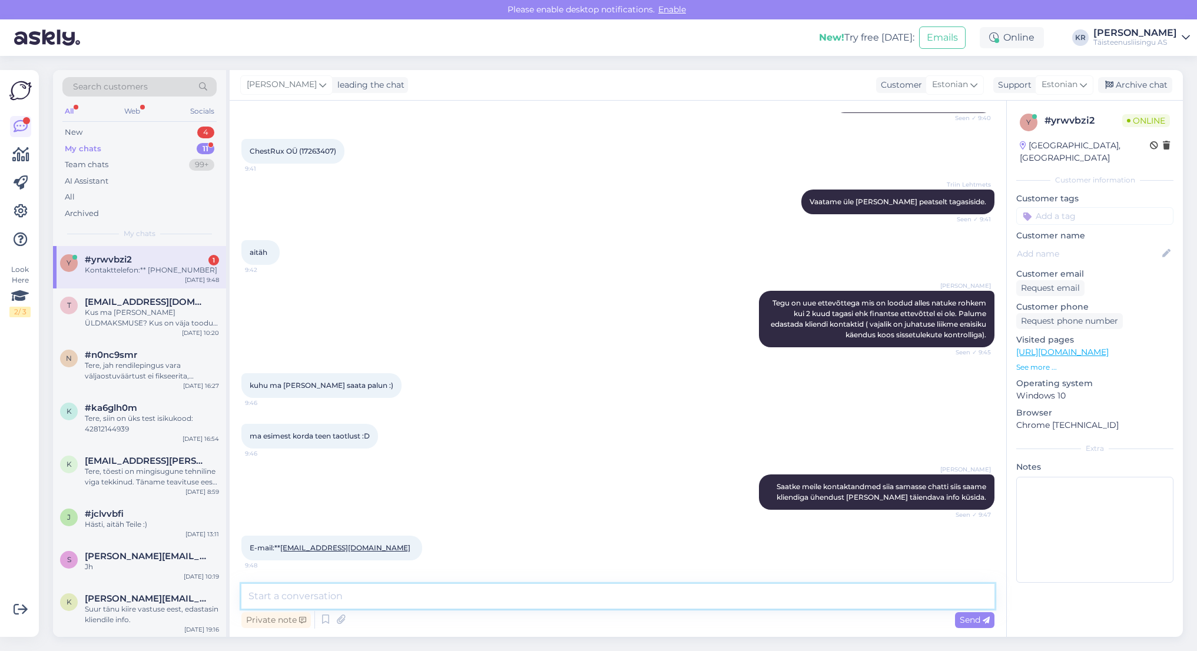
scroll to position [353, 0]
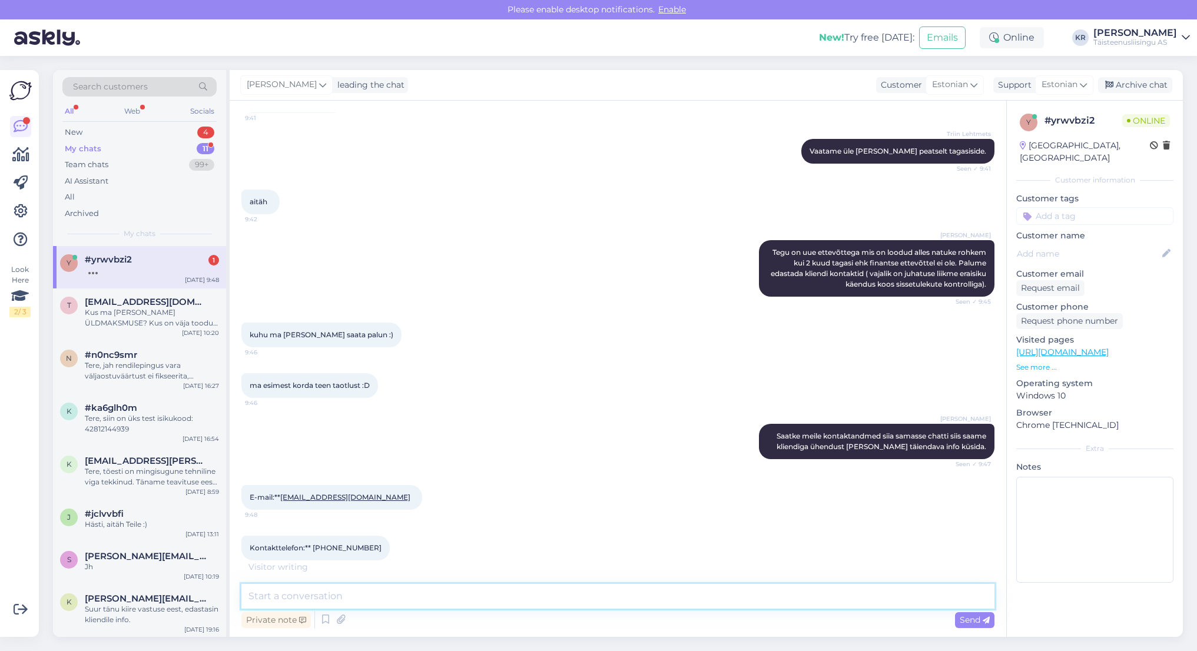
click at [394, 603] on textarea at bounding box center [617, 596] width 753 height 25
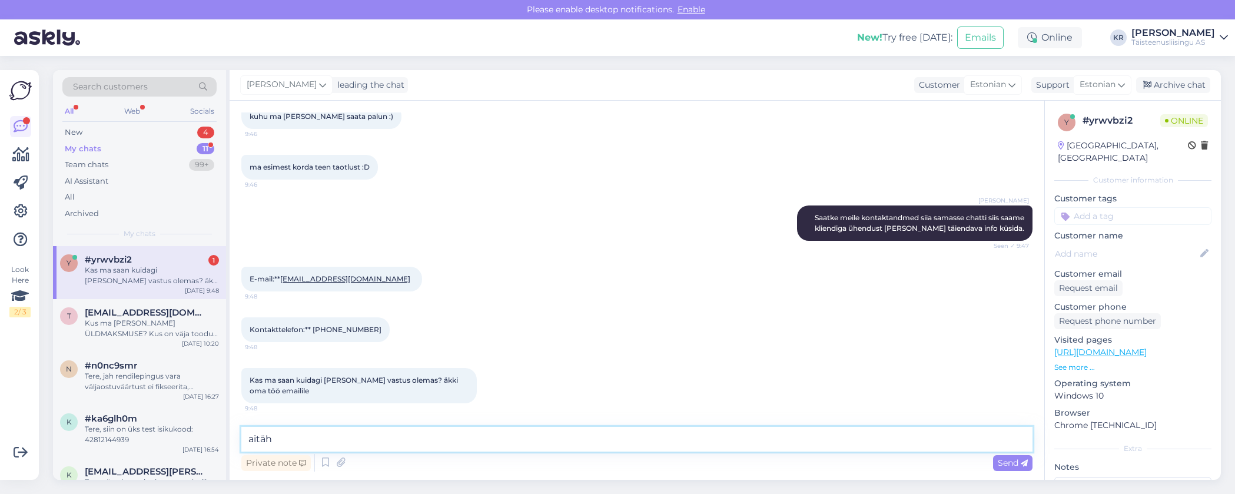
scroll to position [571, 0]
click at [307, 443] on textarea "aitäh" at bounding box center [636, 439] width 791 height 25
drag, startPoint x: 272, startPoint y: 437, endPoint x: 277, endPoint y: 463, distance: 26.9
click at [271, 437] on textarea "aitäh jah saame nii teha, edastage [PERSON_NAME] enda e-post" at bounding box center [636, 439] width 791 height 25
drag, startPoint x: 253, startPoint y: 439, endPoint x: 248, endPoint y: 453, distance: 14.5
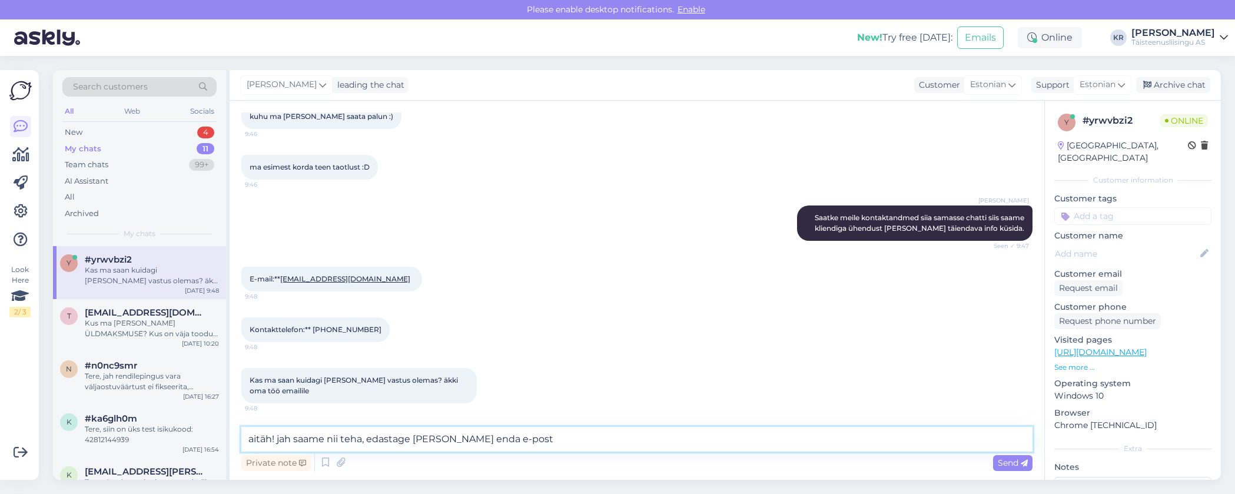
click at [253, 441] on textarea "aitäh! jah saame nii teha, edastage [PERSON_NAME] enda e-post" at bounding box center [636, 439] width 791 height 25
drag, startPoint x: 281, startPoint y: 440, endPoint x: 283, endPoint y: 460, distance: 20.7
click at [281, 440] on textarea "Aitäh! jah saame nii teha, edastage [PERSON_NAME] enda e-post" at bounding box center [636, 439] width 791 height 25
type textarea "Aitäh! Jah saame nii teha, edastage [PERSON_NAME] enda e-post"
click at [1011, 459] on span "Send" at bounding box center [1013, 462] width 30 height 11
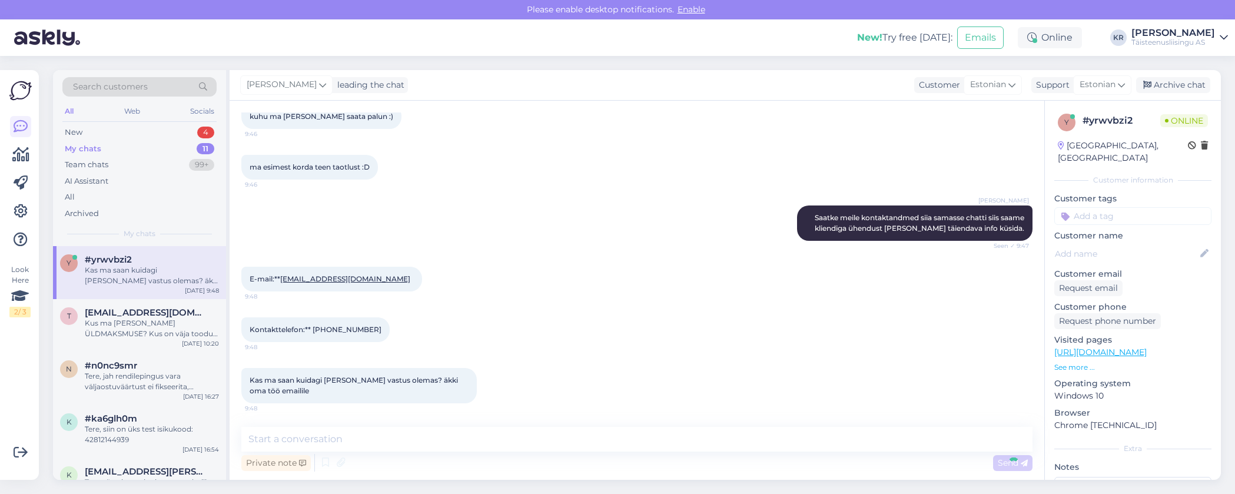
scroll to position [622, 0]
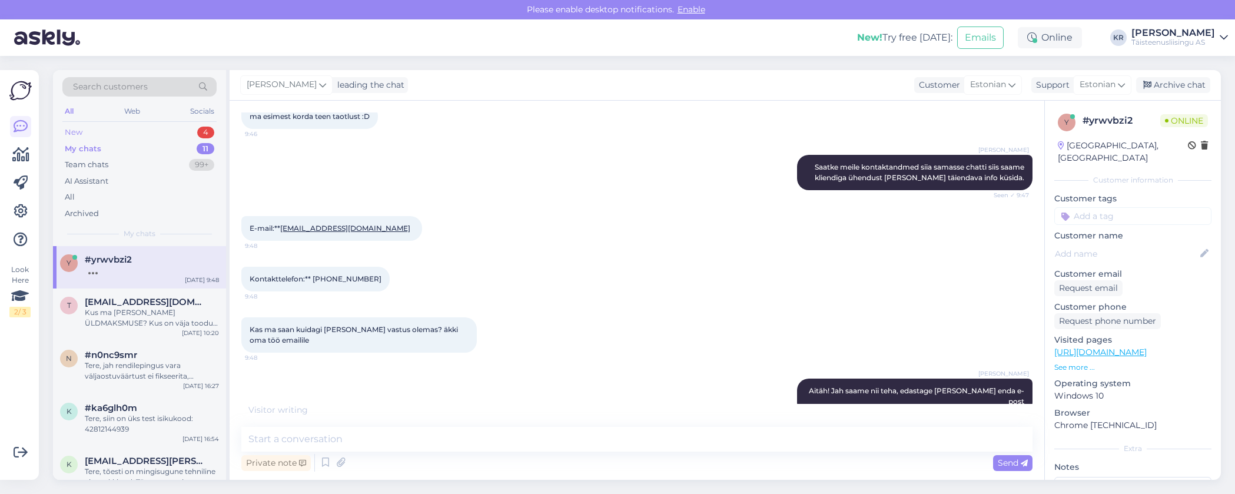
click at [84, 132] on div "New 4" at bounding box center [139, 132] width 154 height 16
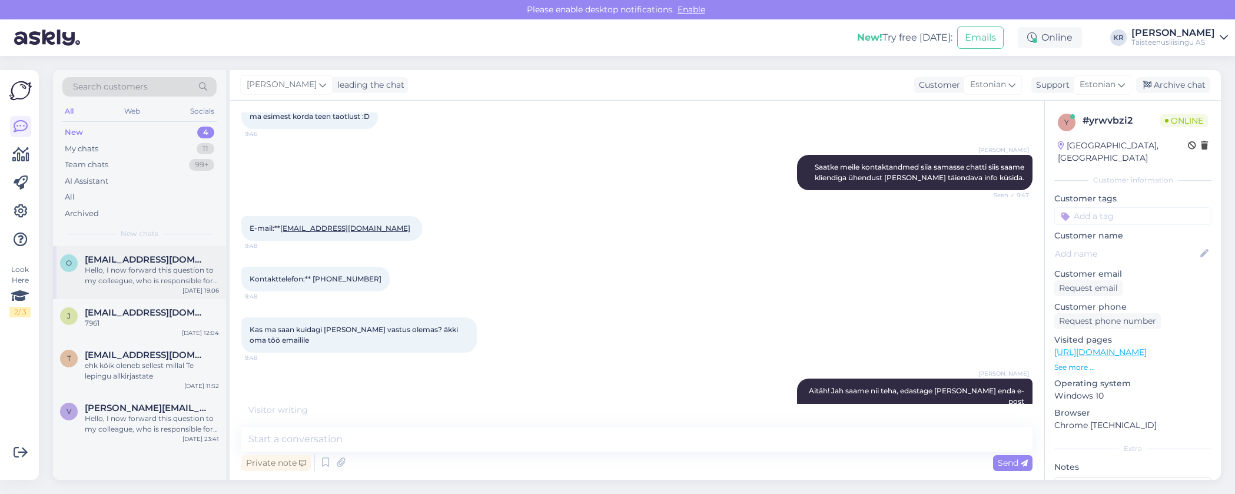
click at [147, 273] on div "Hello, I now forward this question to my colleague, who is responsible for this…" at bounding box center [152, 275] width 134 height 21
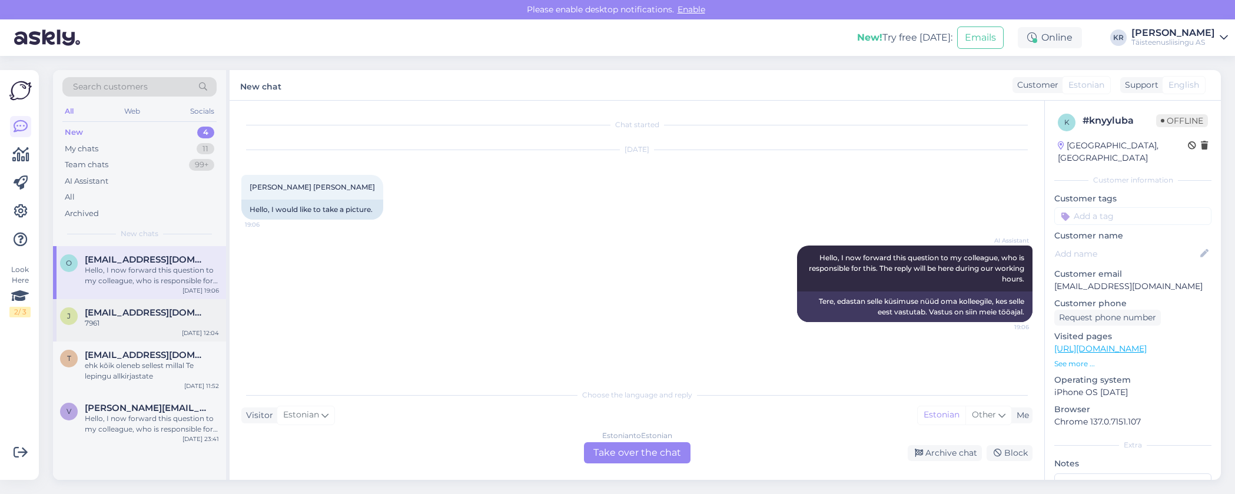
click at [128, 313] on span "[EMAIL_ADDRESS][DOMAIN_NAME]" at bounding box center [146, 312] width 122 height 11
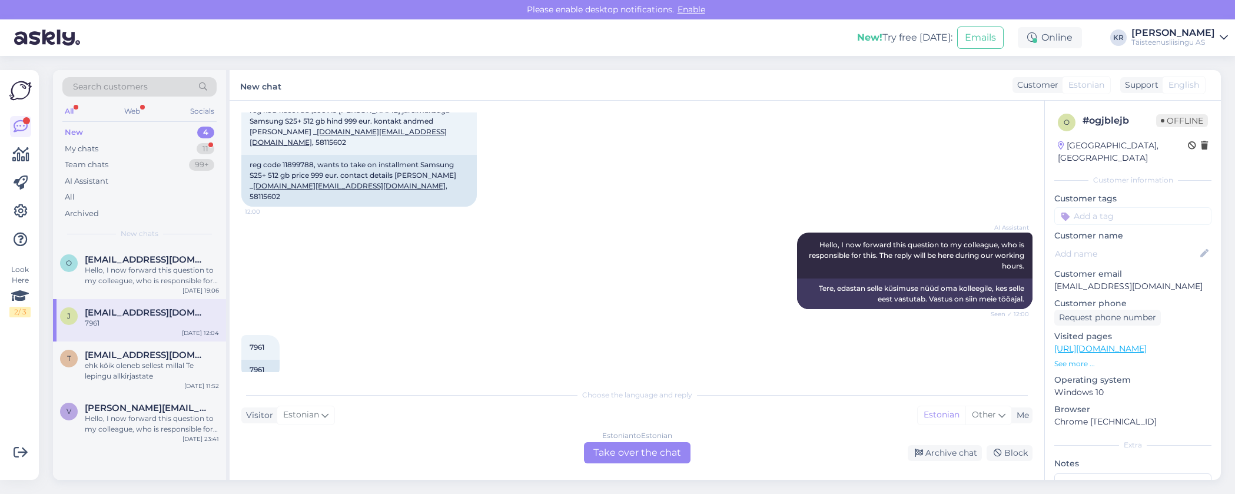
scroll to position [76, 0]
click at [115, 377] on div "ehk kõik oleneb sellest millal Te lepingu allkirjastate" at bounding box center [152, 370] width 134 height 21
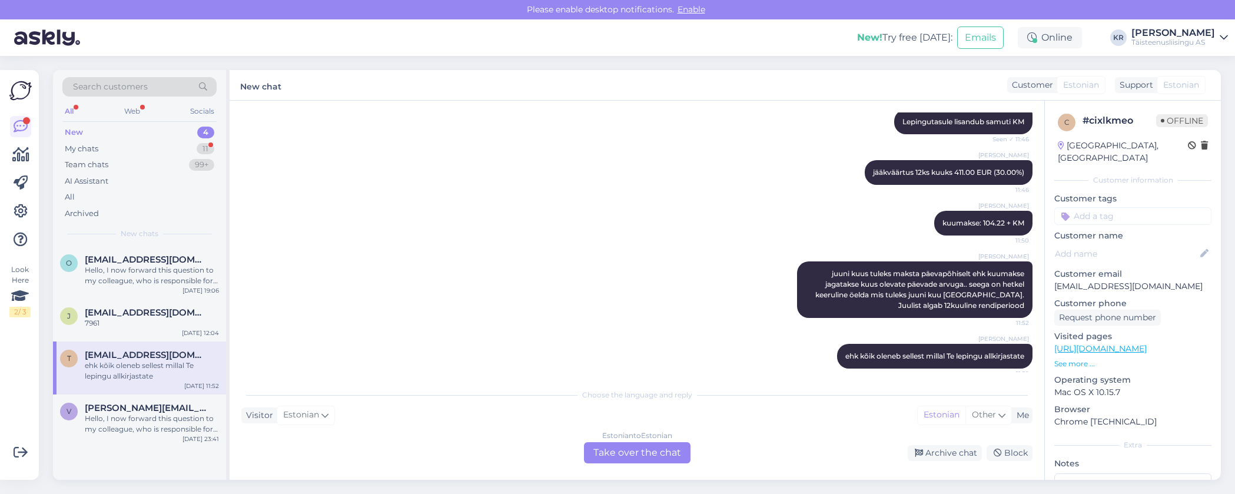
scroll to position [421, 0]
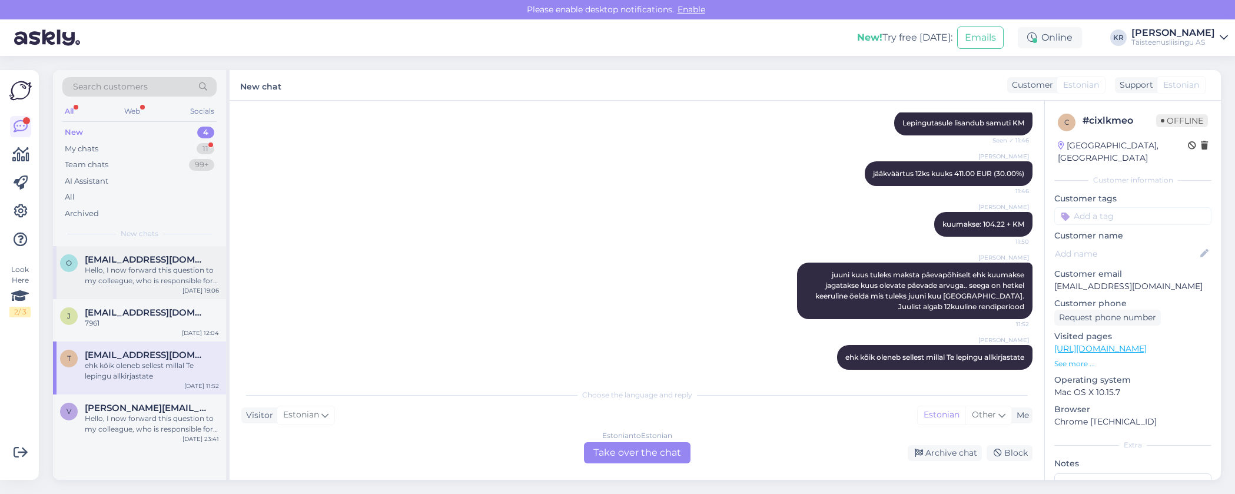
click at [117, 280] on div "Hello, I now forward this question to my colleague, who is responsible for this…" at bounding box center [152, 275] width 134 height 21
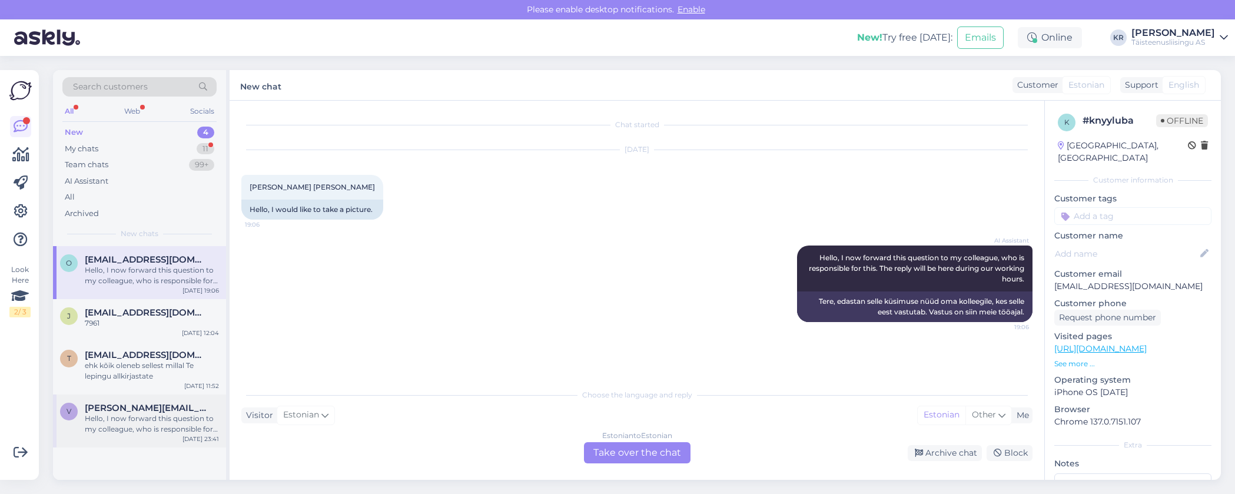
click at [118, 421] on div "Hello, I now forward this question to my colleague, who is responsible for this…" at bounding box center [152, 423] width 134 height 21
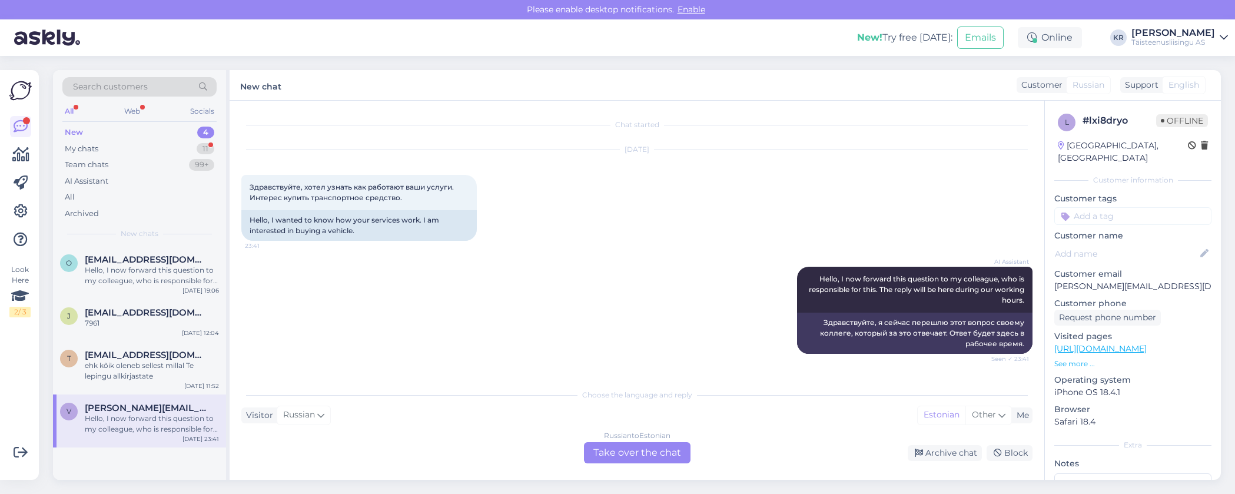
click at [79, 132] on div "New" at bounding box center [74, 133] width 18 height 12
click at [87, 149] on div "My chats" at bounding box center [82, 149] width 34 height 12
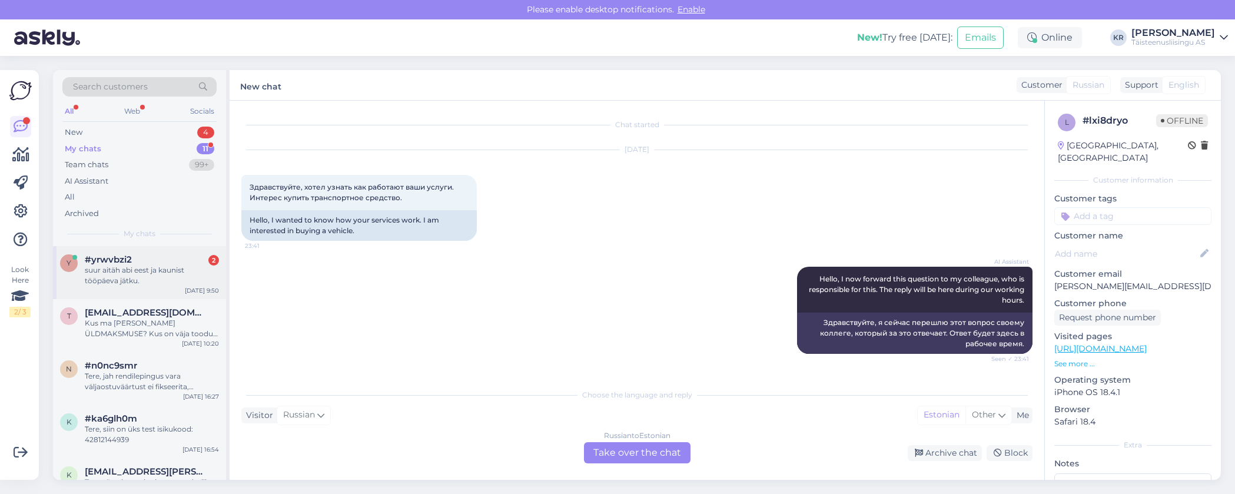
click at [144, 280] on div "suur aitäh abi eest ja kaunist tööpäeva jätku." at bounding box center [152, 275] width 134 height 21
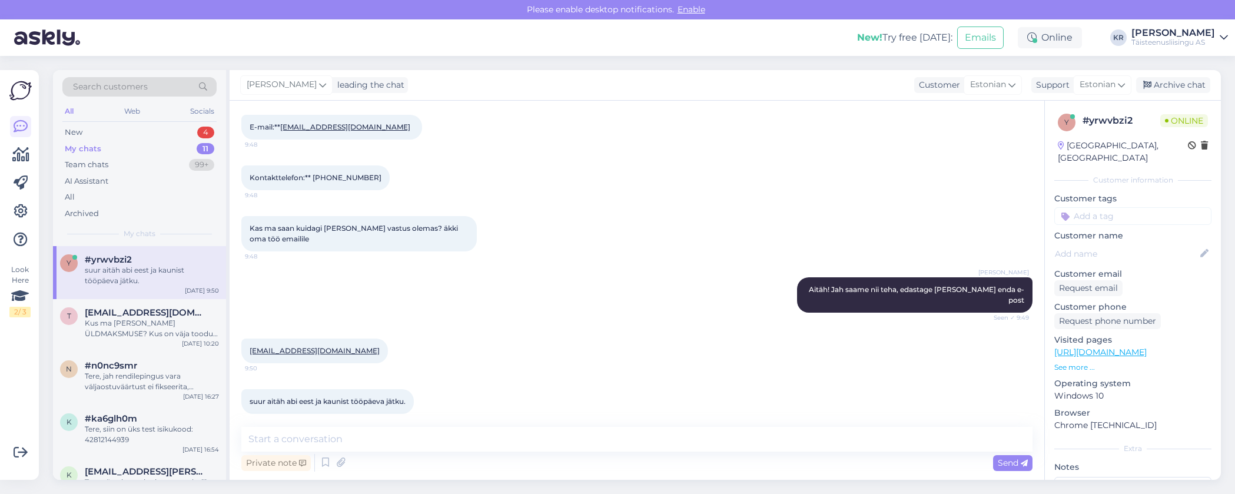
scroll to position [719, 0]
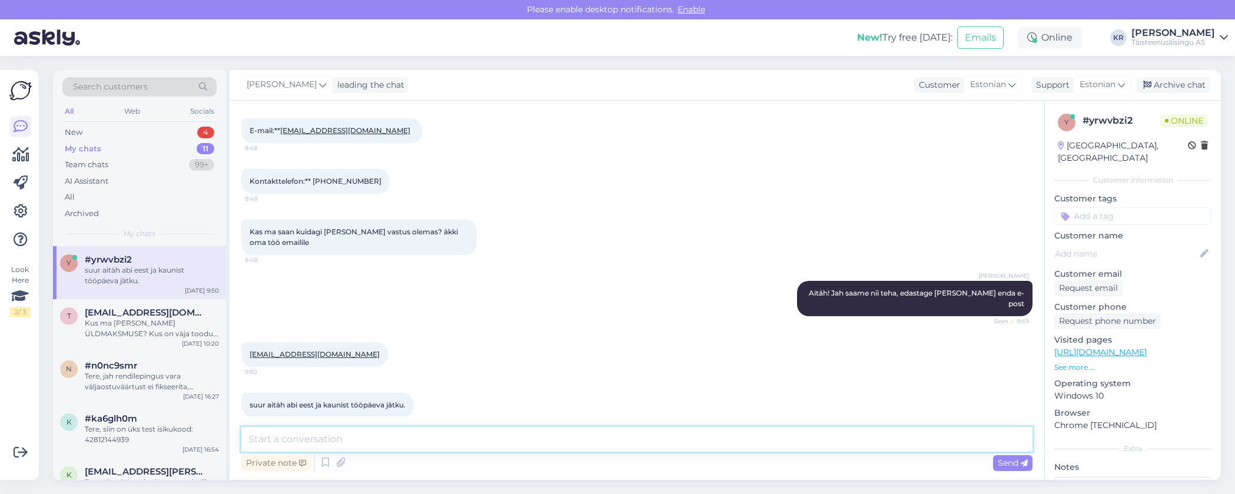
click at [377, 444] on textarea at bounding box center [636, 439] width 791 height 25
click at [340, 437] on textarea at bounding box center [636, 439] width 791 height 25
click at [343, 439] on textarea at bounding box center [636, 439] width 791 height 25
type textarea "Aitäh, Teile ka!"
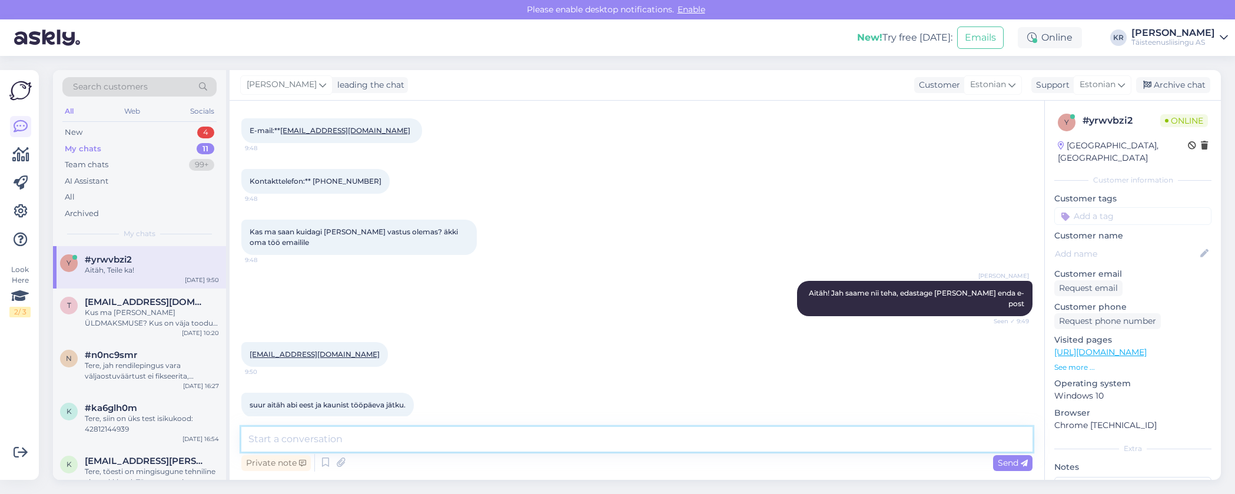
scroll to position [774, 0]
